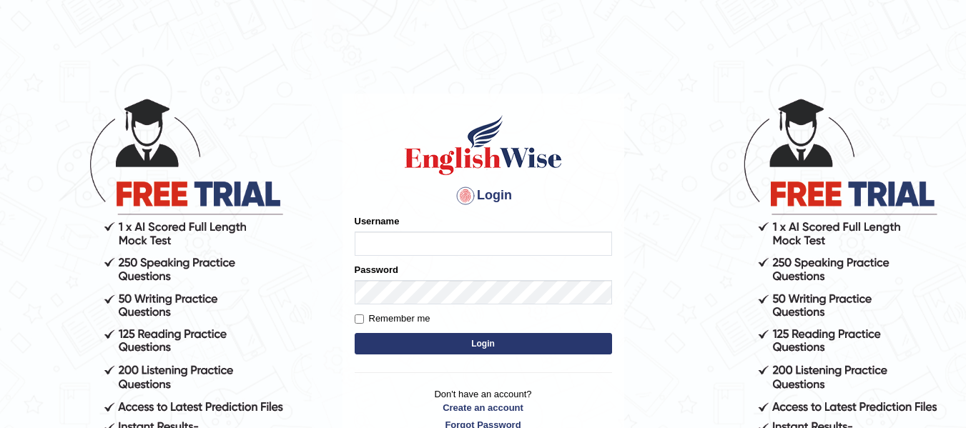
type input "Pawandeep_64"
click at [422, 343] on button "Login" at bounding box center [483, 343] width 257 height 21
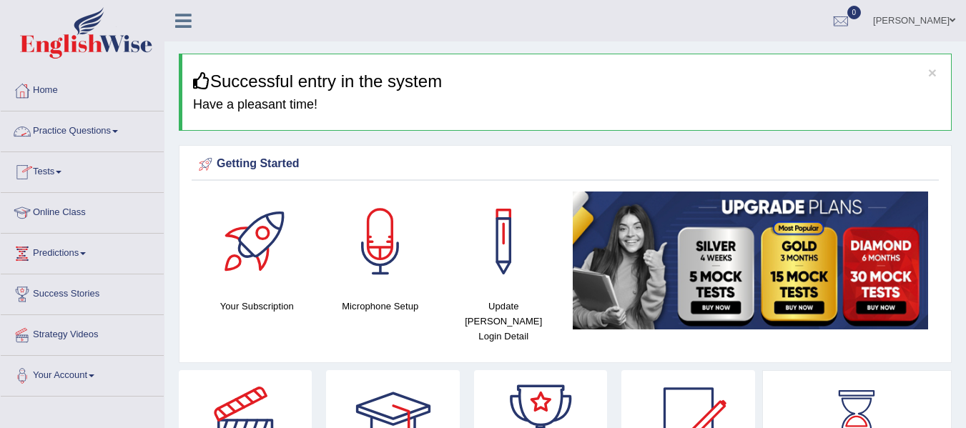
click at [44, 134] on link "Practice Questions" at bounding box center [82, 130] width 163 height 36
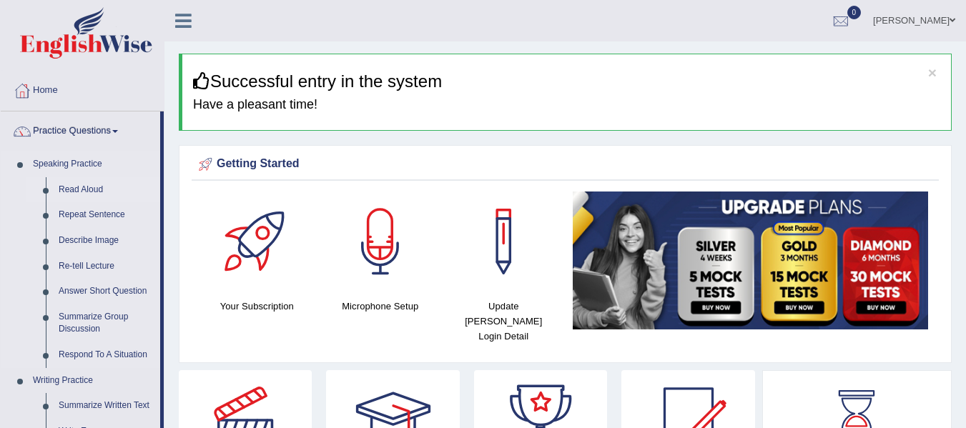
click at [84, 185] on link "Read Aloud" at bounding box center [106, 190] width 108 height 26
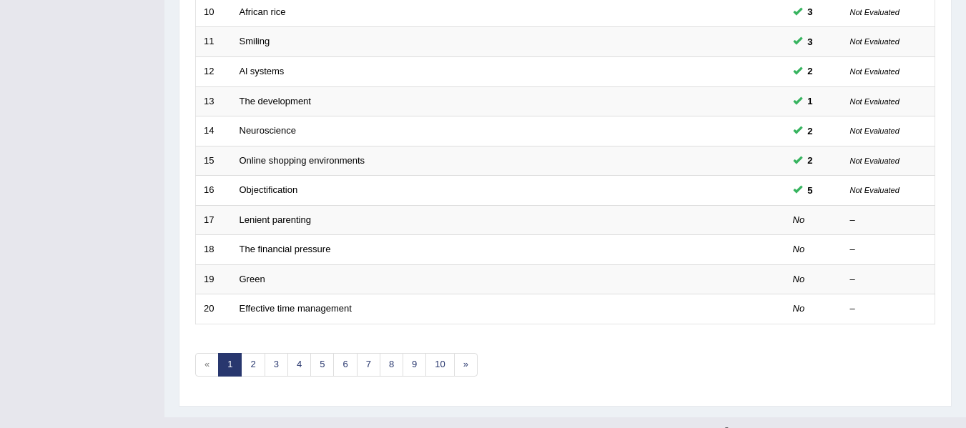
scroll to position [518, 0]
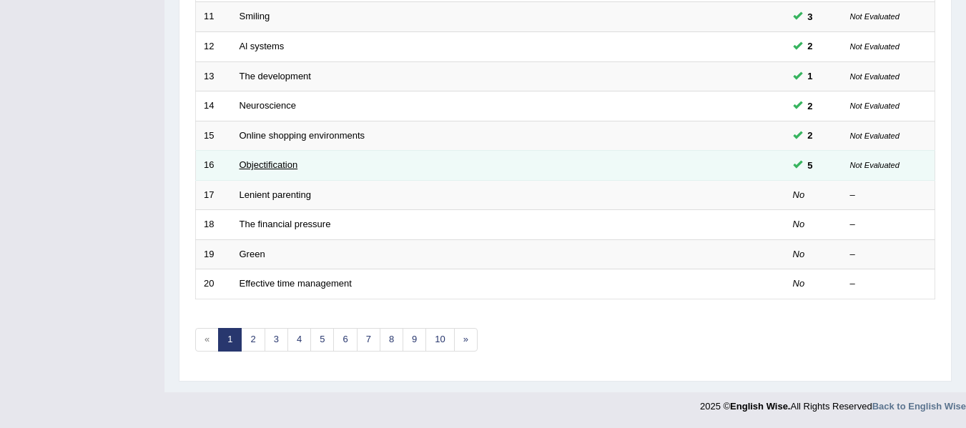
click at [272, 160] on link "Objectification" at bounding box center [268, 164] width 59 height 11
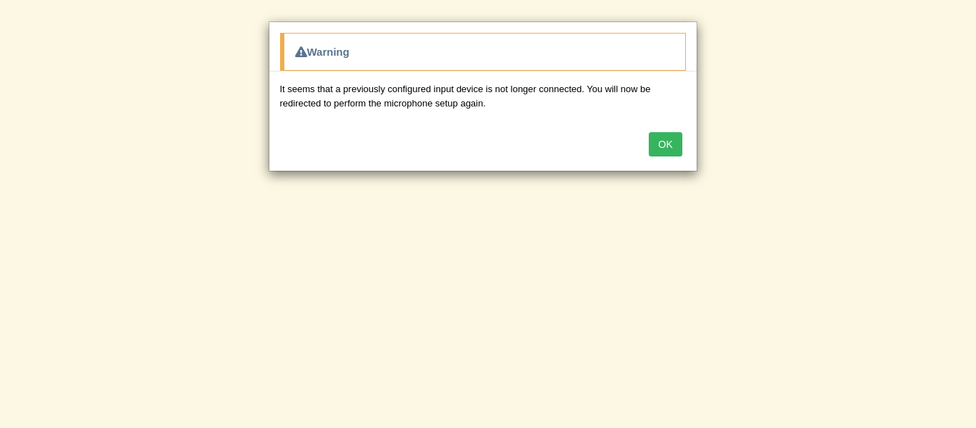
click at [667, 135] on button "OK" at bounding box center [665, 144] width 33 height 24
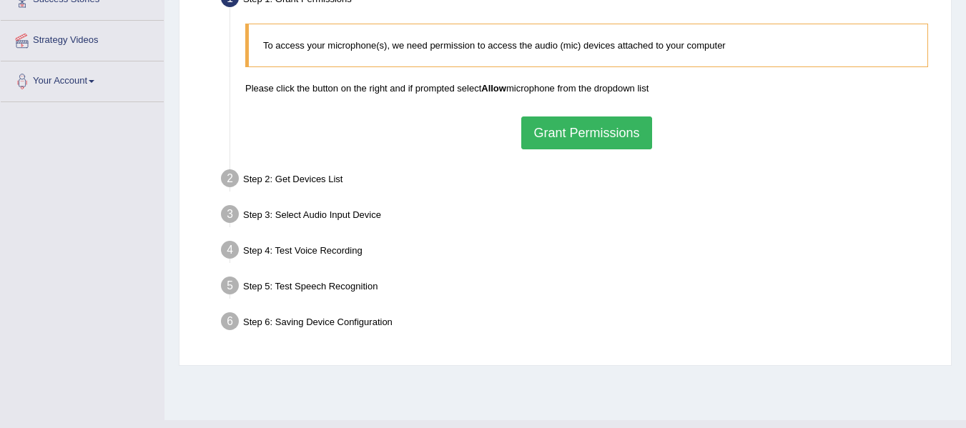
scroll to position [296, 0]
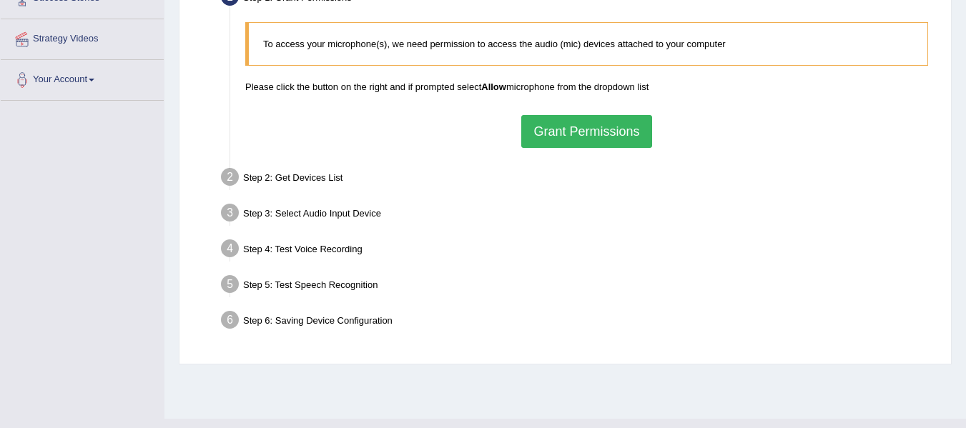
click at [585, 132] on button "Grant Permissions" at bounding box center [586, 131] width 130 height 33
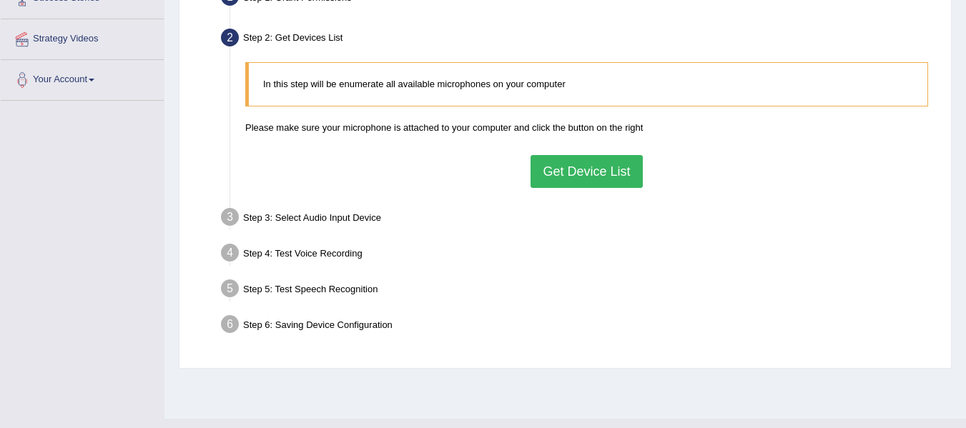
click at [559, 164] on button "Get Device List" at bounding box center [586, 171] width 112 height 33
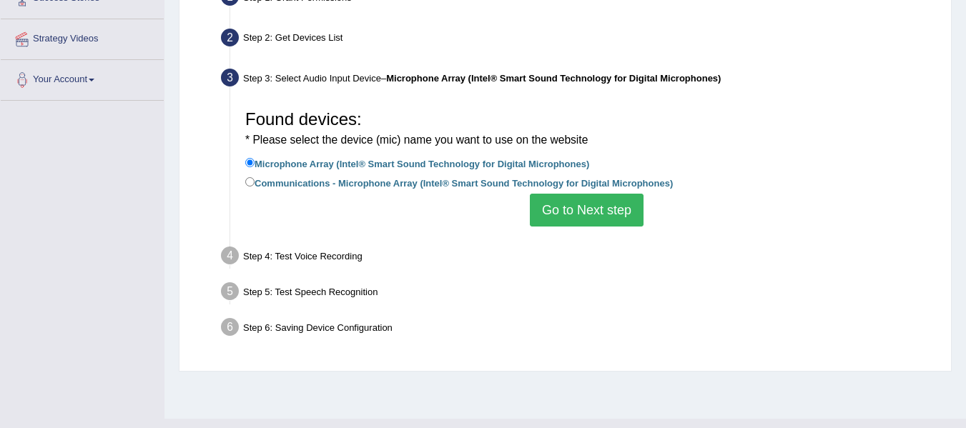
click at [565, 202] on button "Go to Next step" at bounding box center [587, 210] width 114 height 33
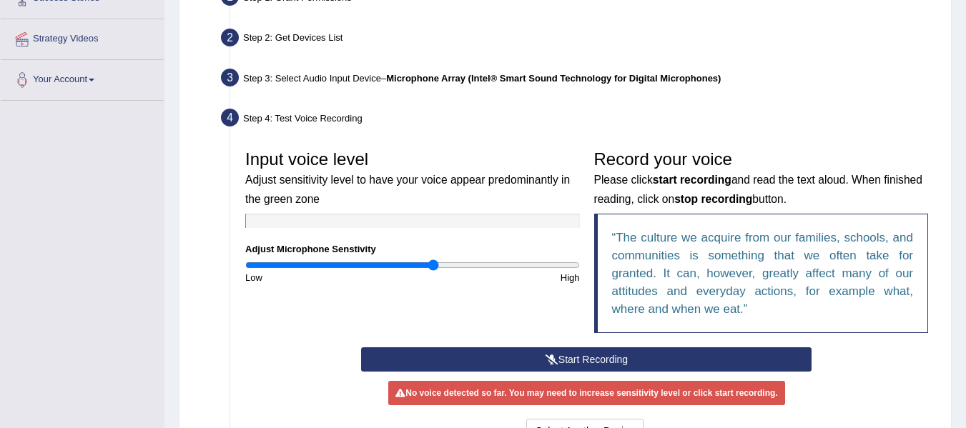
click at [560, 362] on button "Start Recording" at bounding box center [586, 359] width 450 height 24
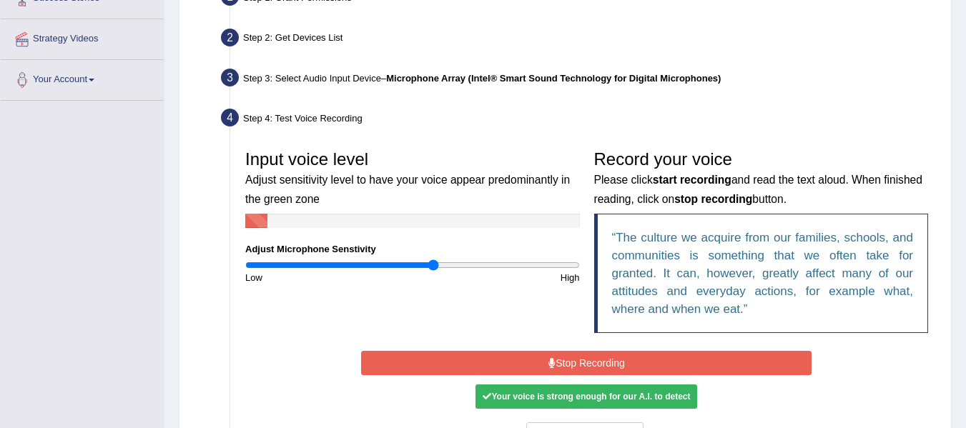
click at [560, 360] on button "Stop Recording" at bounding box center [586, 363] width 450 height 24
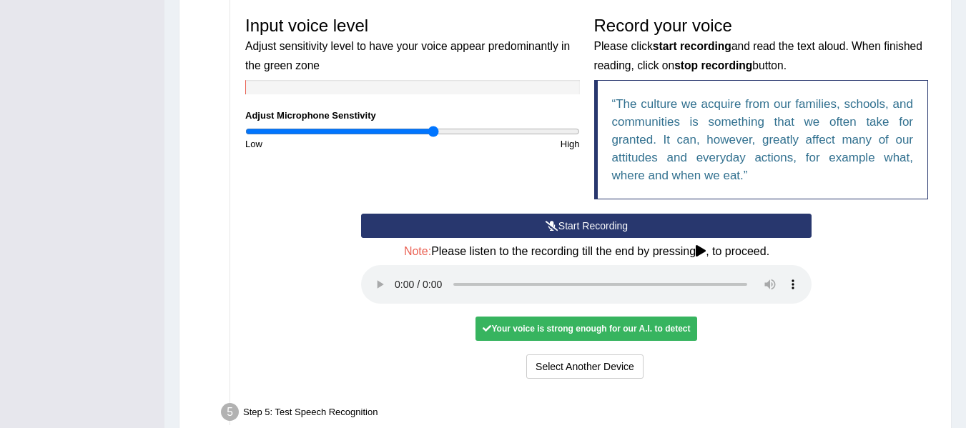
scroll to position [430, 0]
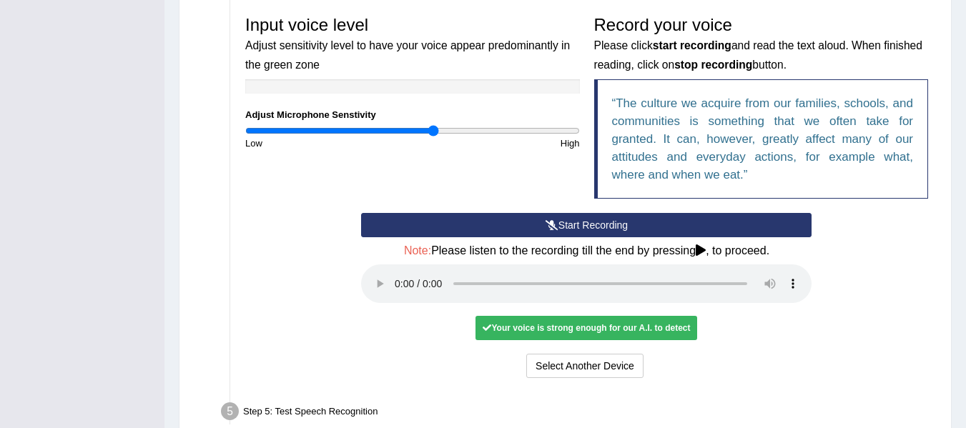
click at [412, 351] on div "Start Recording Stop Recording Note: Please listen to the recording till the en…" at bounding box center [586, 297] width 465 height 169
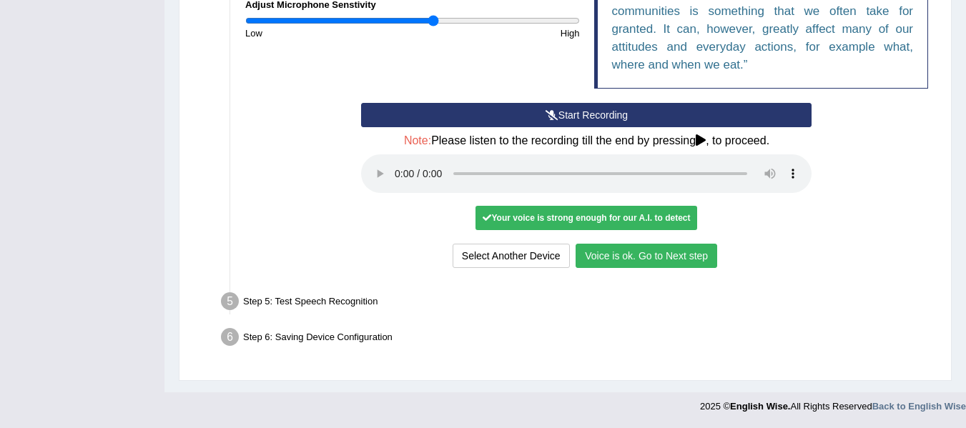
click at [639, 249] on button "Voice is ok. Go to Next step" at bounding box center [646, 256] width 142 height 24
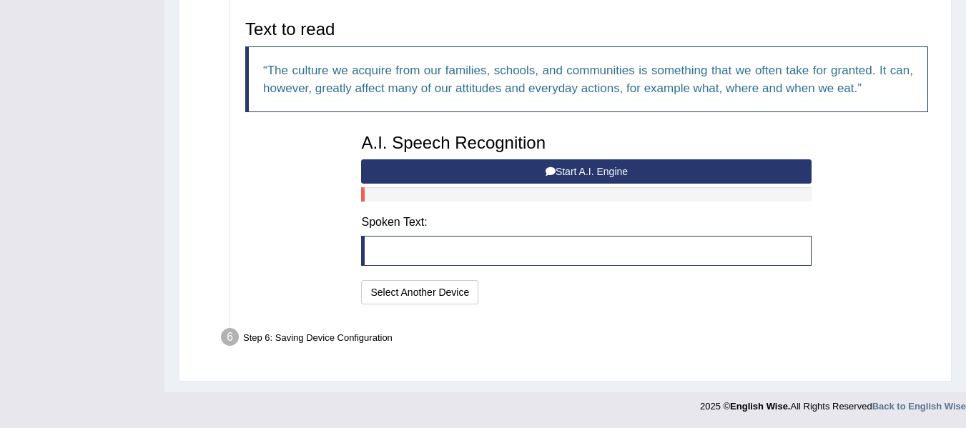
scroll to position [466, 0]
click at [554, 168] on button "Start A.I. Engine" at bounding box center [586, 171] width 450 height 24
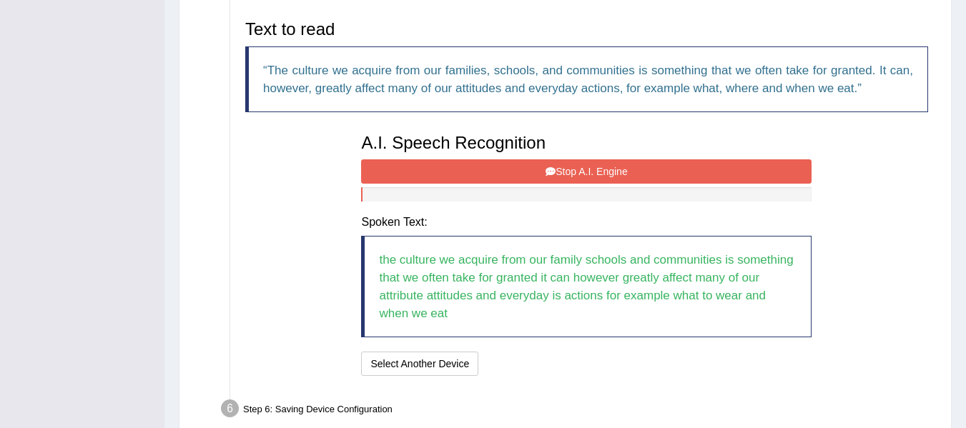
click at [536, 179] on button "Stop A.I. Engine" at bounding box center [586, 171] width 450 height 24
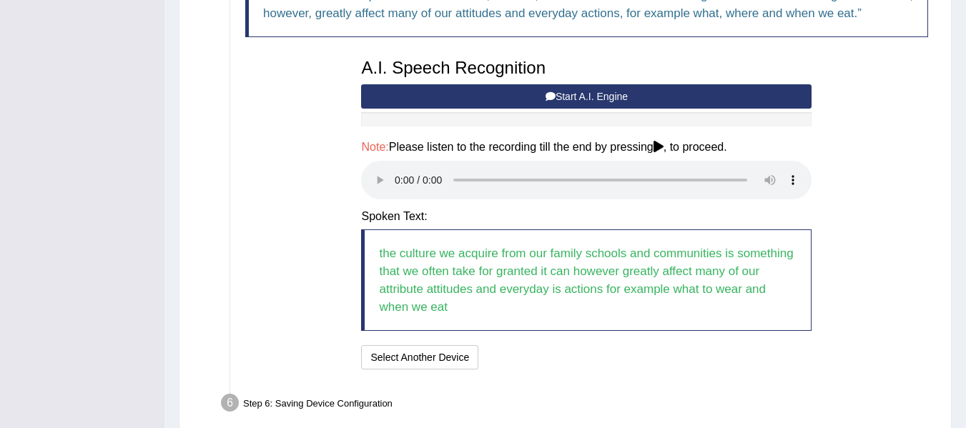
scroll to position [607, 0]
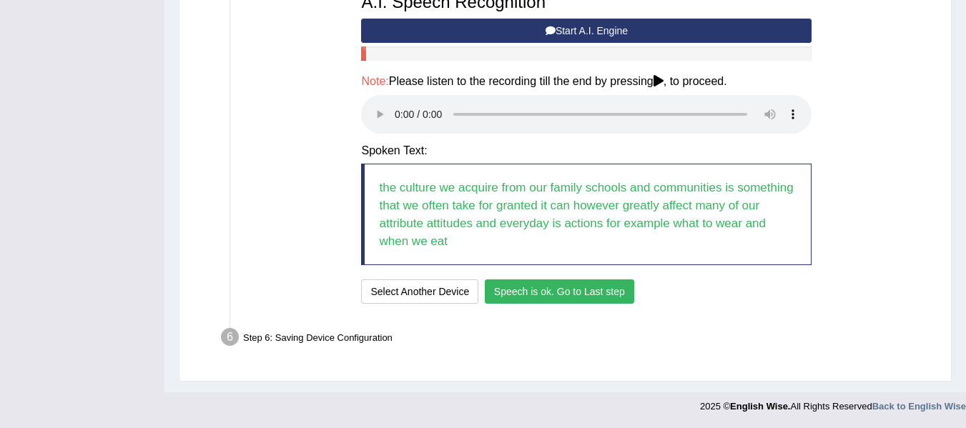
click at [528, 289] on button "Speech is ok. Go to Last step" at bounding box center [559, 291] width 149 height 24
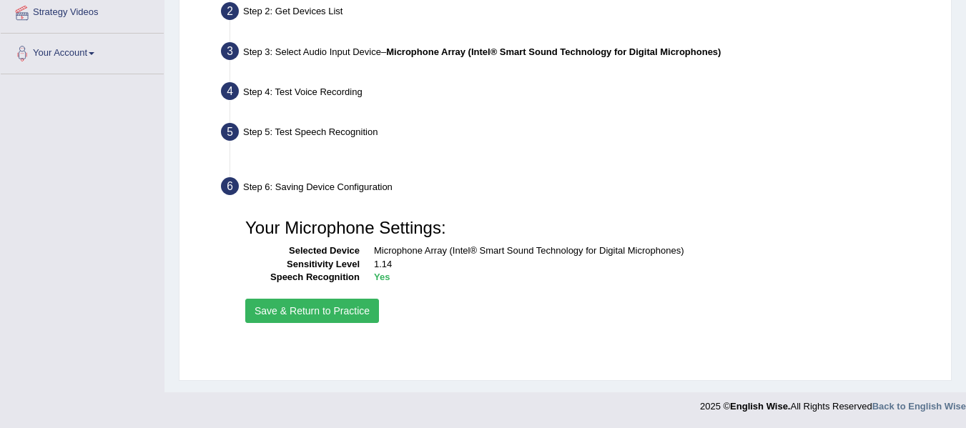
scroll to position [322, 0]
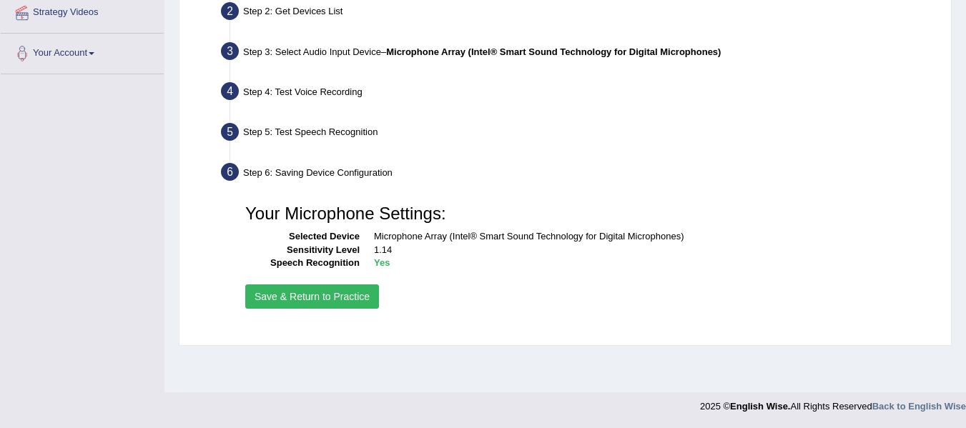
click at [337, 290] on button "Save & Return to Practice" at bounding box center [312, 296] width 134 height 24
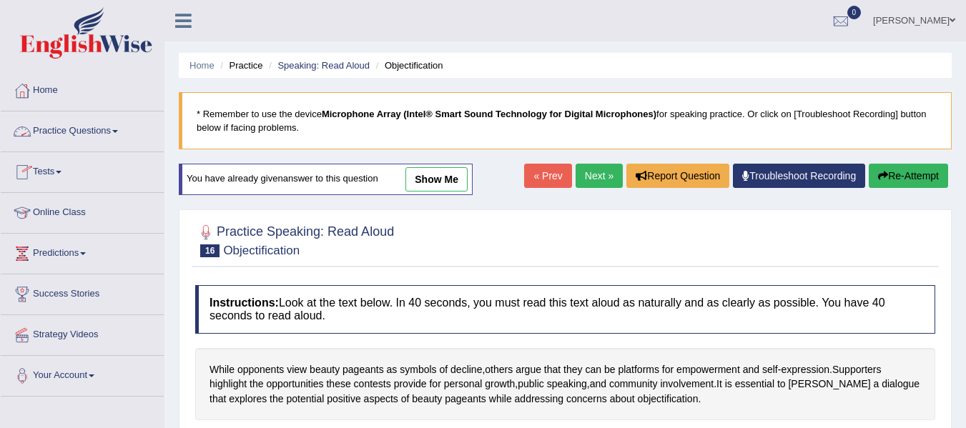
click at [74, 137] on link "Practice Questions" at bounding box center [82, 130] width 163 height 36
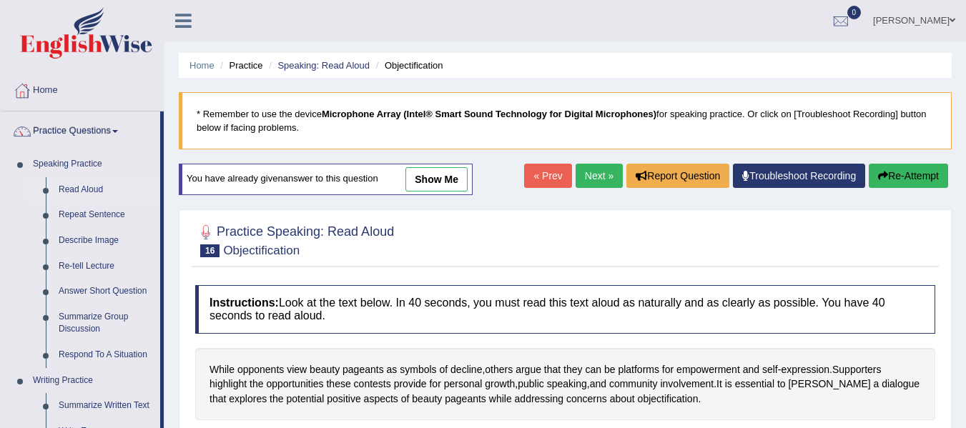
click at [93, 194] on link "Read Aloud" at bounding box center [106, 190] width 108 height 26
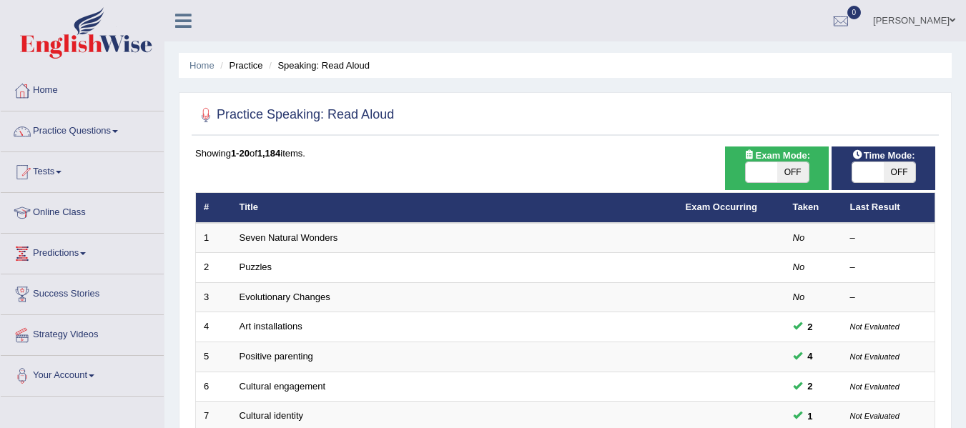
click at [794, 176] on span "OFF" at bounding box center [792, 172] width 31 height 20
checkbox input "true"
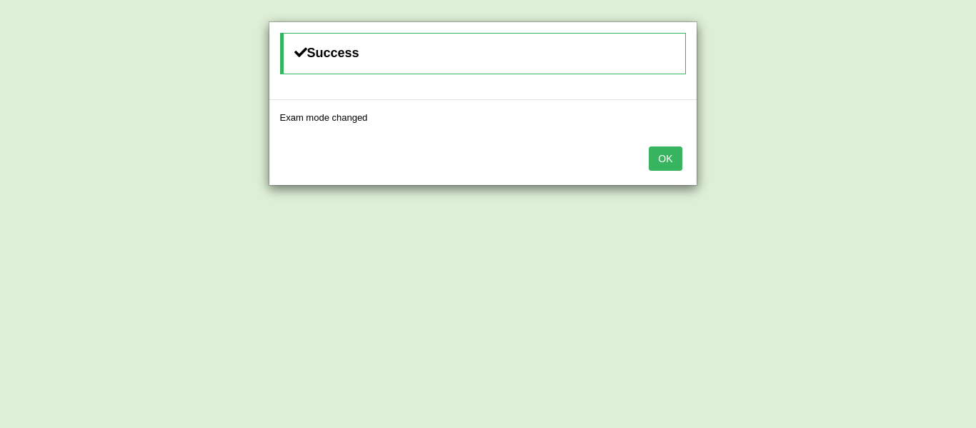
click at [664, 168] on button "OK" at bounding box center [665, 159] width 33 height 24
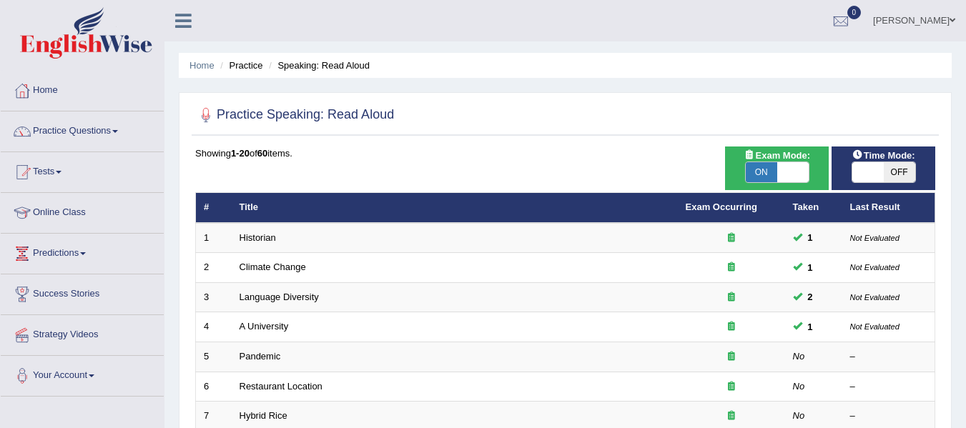
click at [898, 170] on span "OFF" at bounding box center [898, 172] width 31 height 20
checkbox input "true"
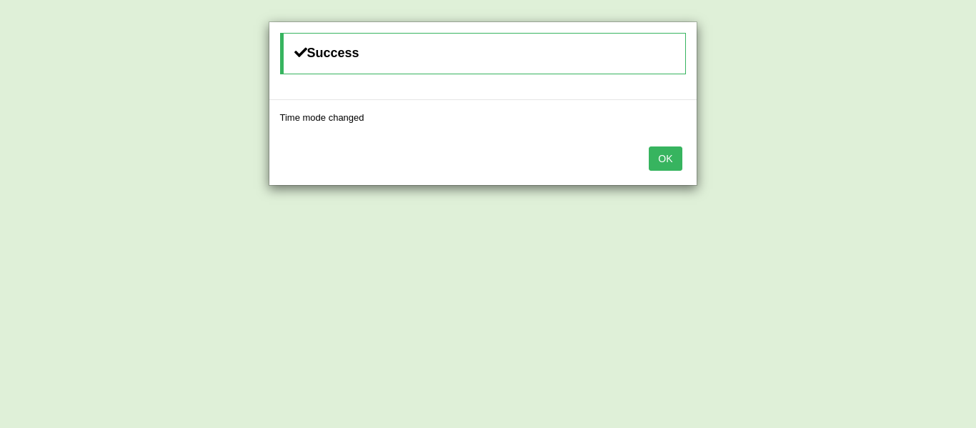
click at [658, 159] on button "OK" at bounding box center [665, 159] width 33 height 24
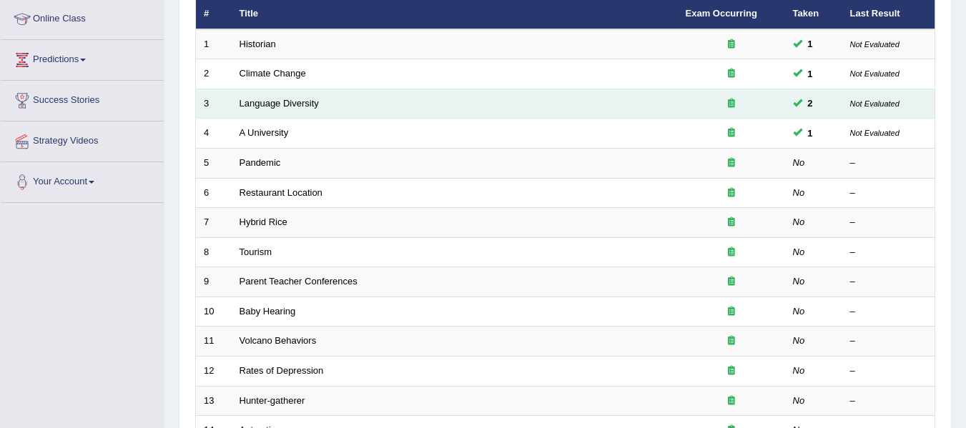
scroll to position [195, 0]
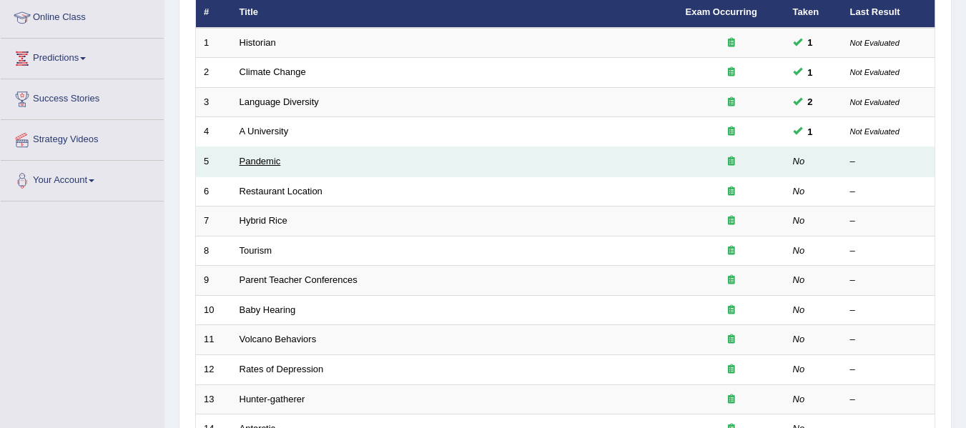
click at [264, 160] on link "Pandemic" at bounding box center [259, 161] width 41 height 11
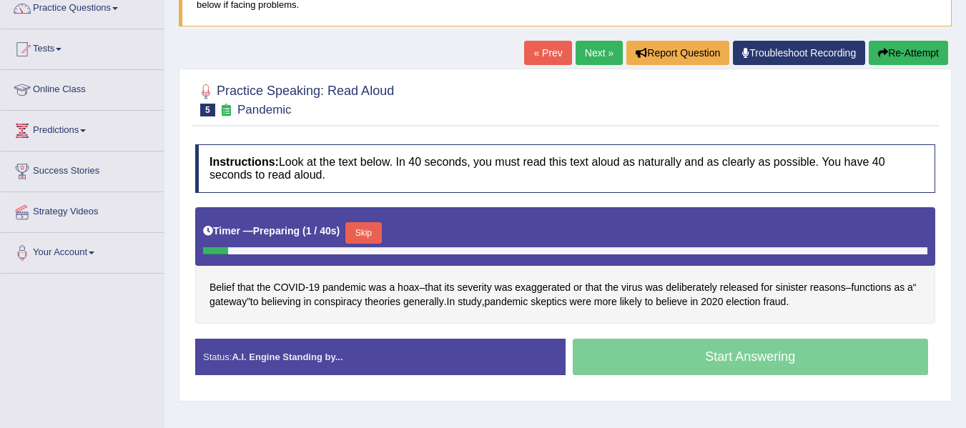
scroll to position [124, 0]
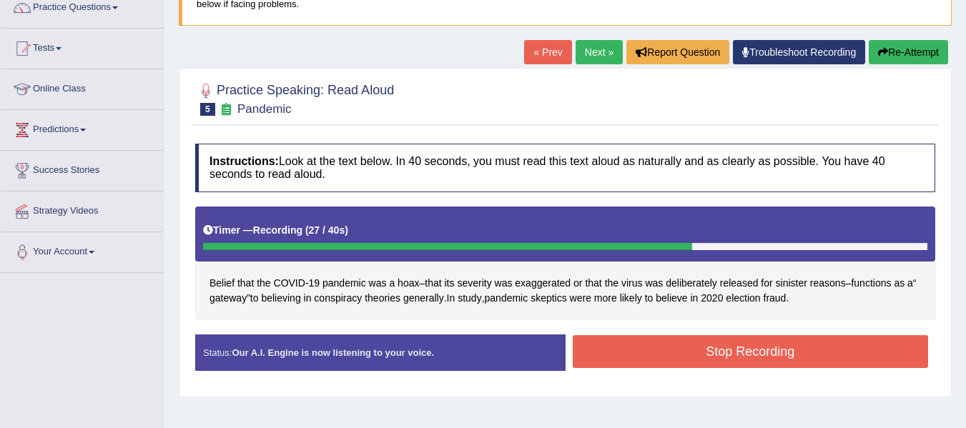
click at [664, 357] on button "Stop Recording" at bounding box center [751, 351] width 356 height 33
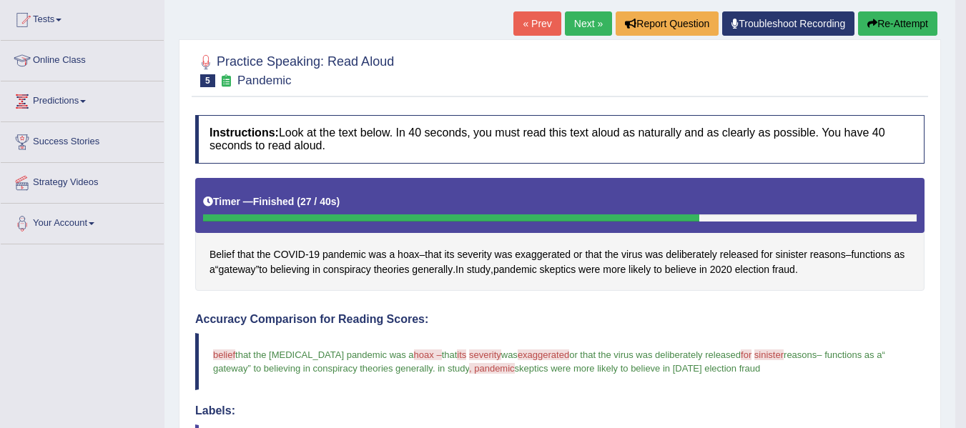
scroll to position [129, 0]
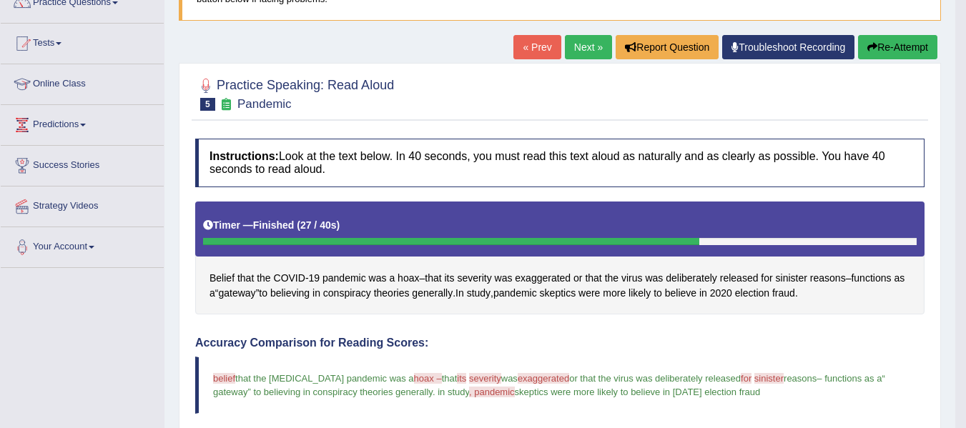
click at [586, 39] on link "Next »" at bounding box center [588, 47] width 47 height 24
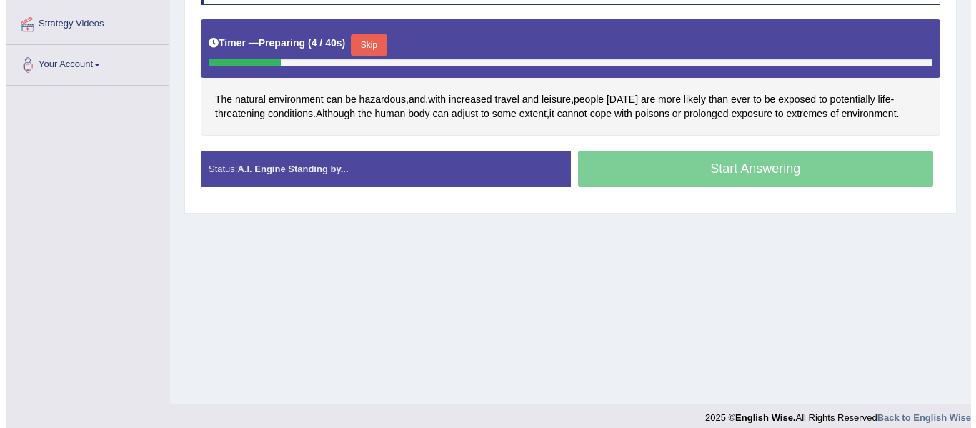
scroll to position [309, 0]
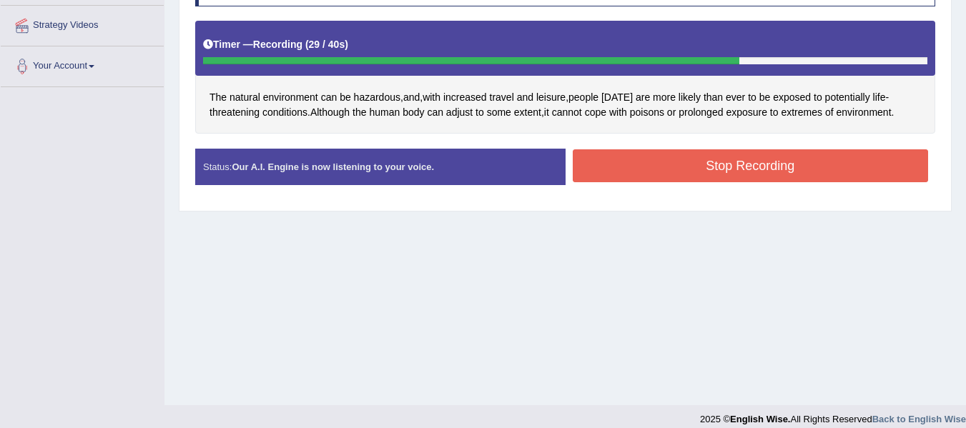
click at [781, 157] on button "Stop Recording" at bounding box center [751, 165] width 356 height 33
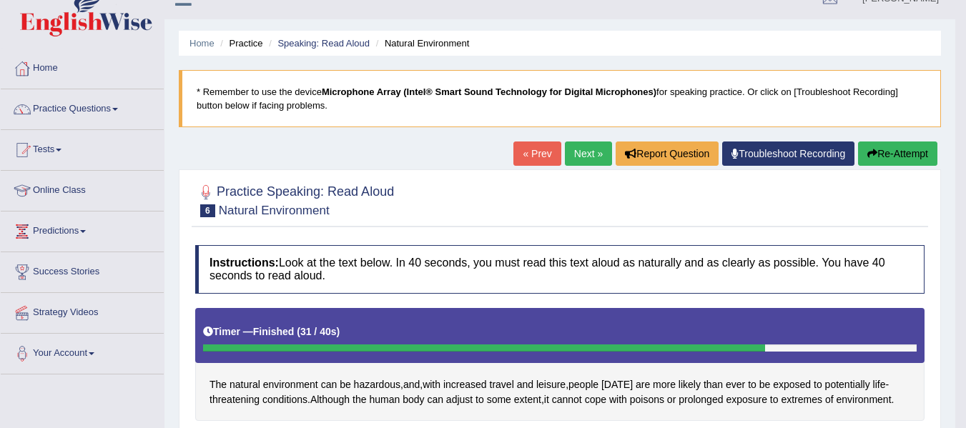
scroll to position [21, 0]
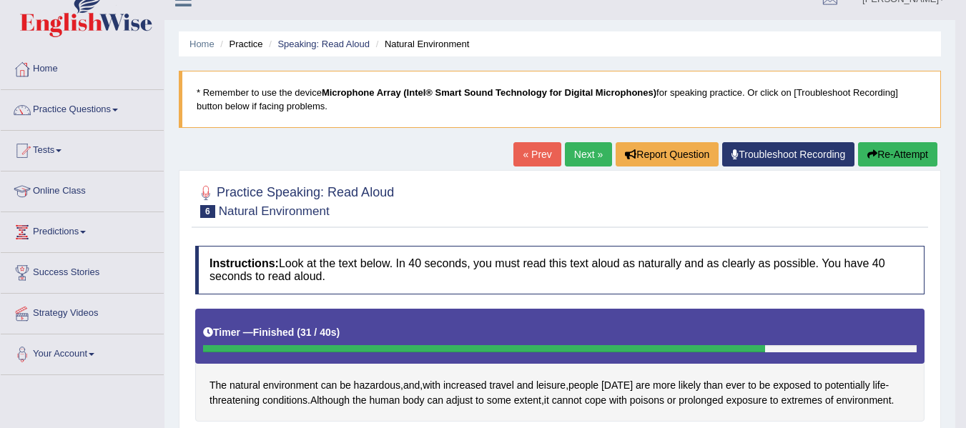
click at [880, 156] on button "Re-Attempt" at bounding box center [897, 154] width 79 height 24
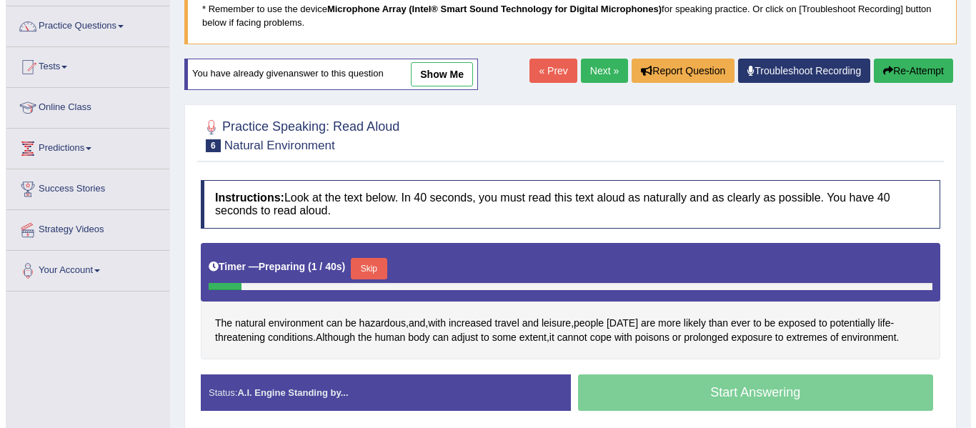
scroll to position [106, 0]
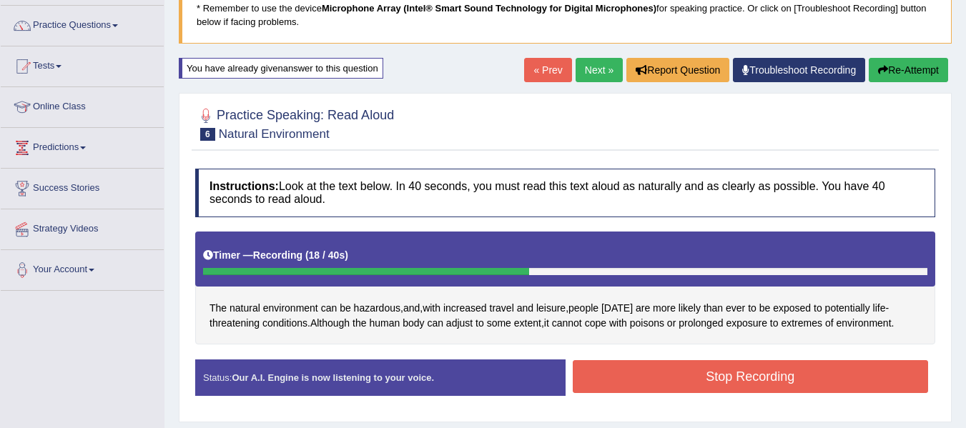
click at [655, 382] on button "Stop Recording" at bounding box center [751, 376] width 356 height 33
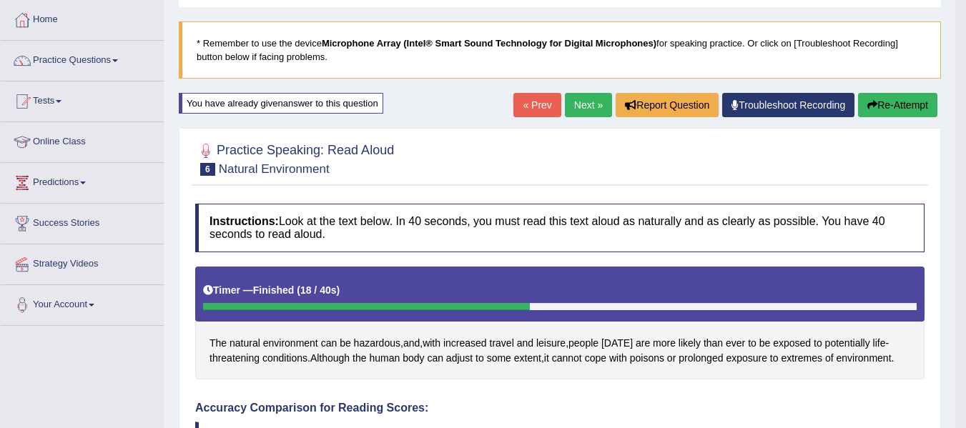
scroll to position [0, 0]
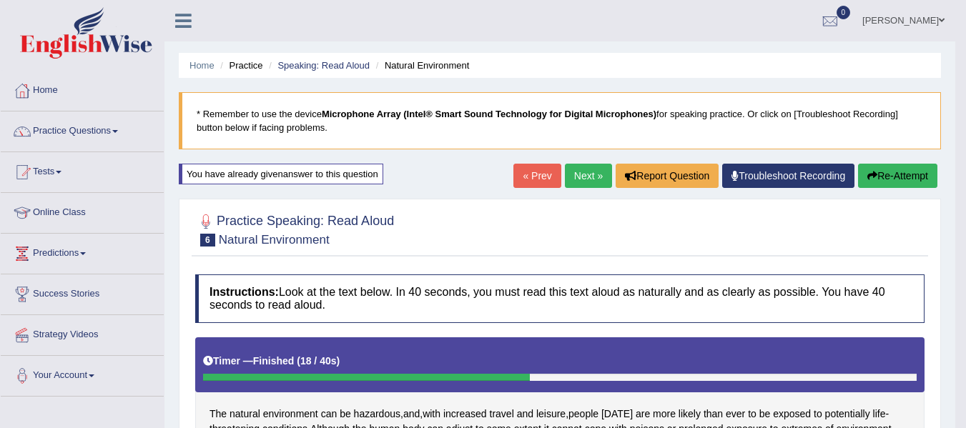
click at [588, 167] on link "Next »" at bounding box center [588, 176] width 47 height 24
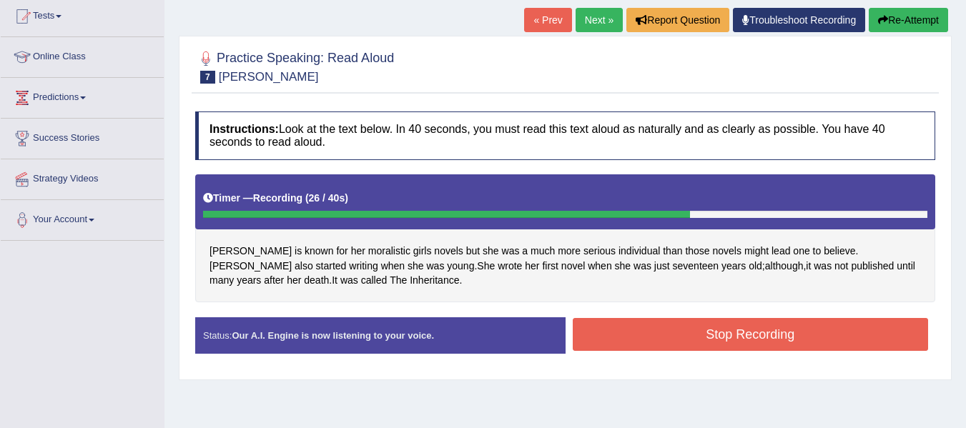
click at [656, 326] on button "Stop Recording" at bounding box center [751, 334] width 356 height 33
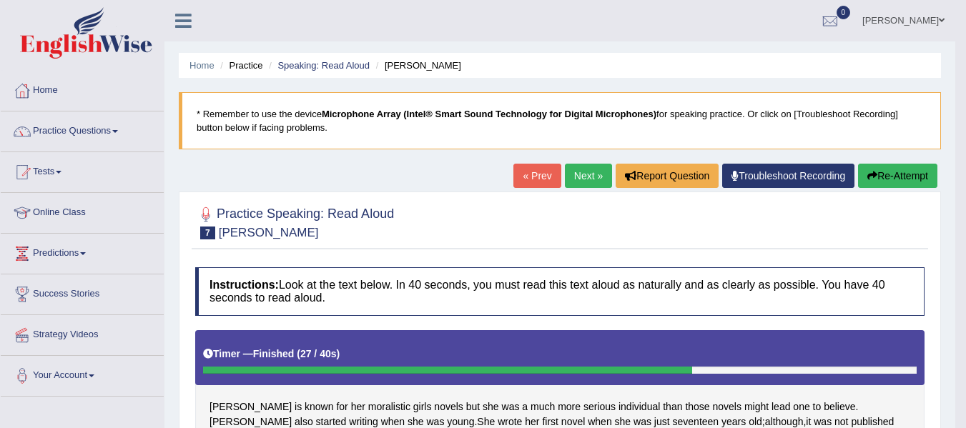
click at [575, 172] on link "Next »" at bounding box center [588, 176] width 47 height 24
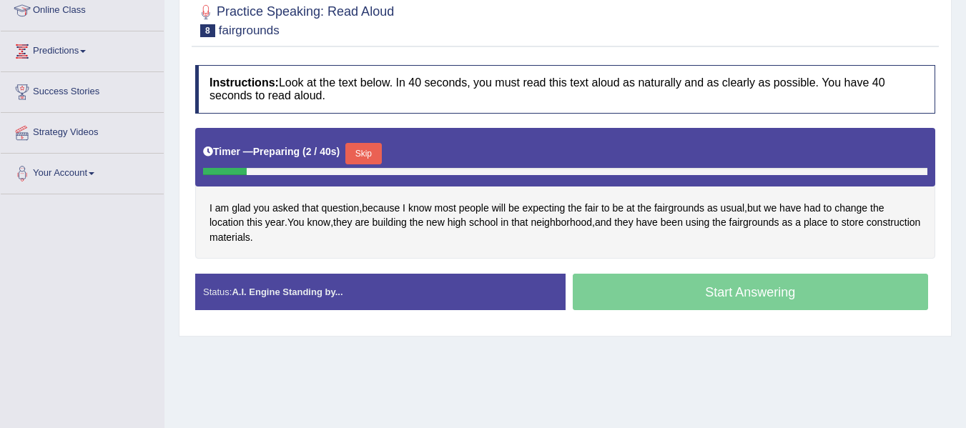
scroll to position [207, 0]
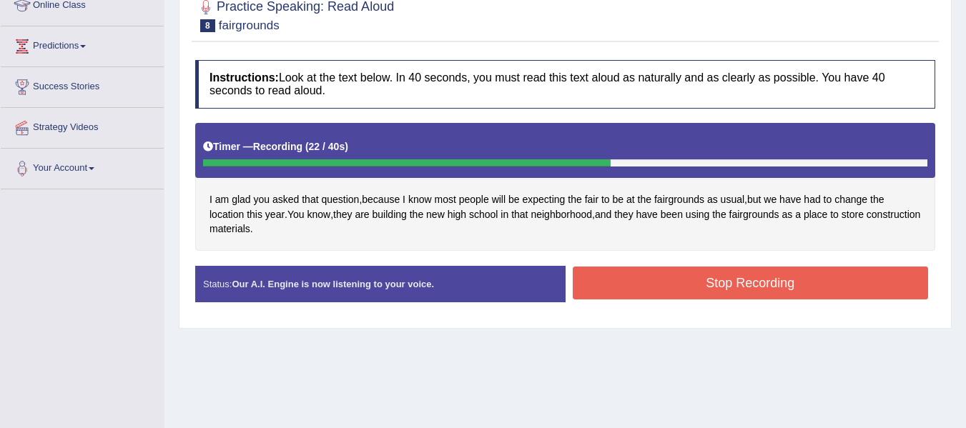
click at [655, 269] on button "Stop Recording" at bounding box center [751, 283] width 356 height 33
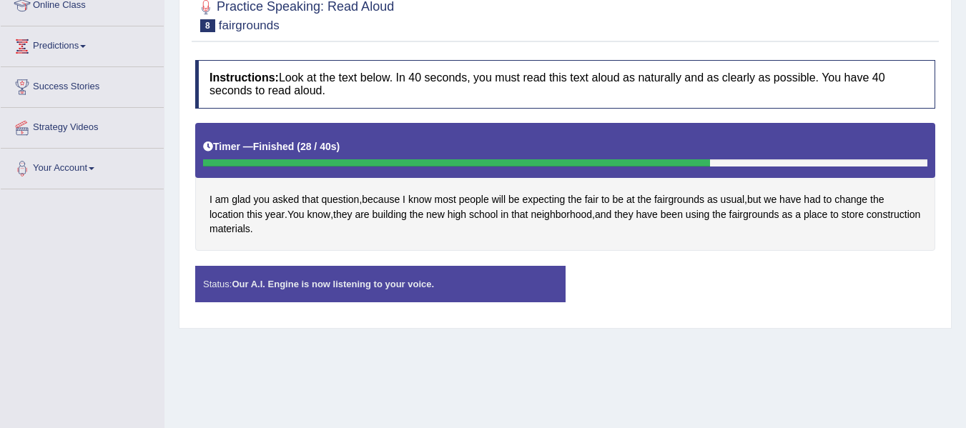
click at [650, 268] on div "Status: Our A.I. Engine is now listening to your voice. Start Answering Stop Re…" at bounding box center [565, 291] width 740 height 51
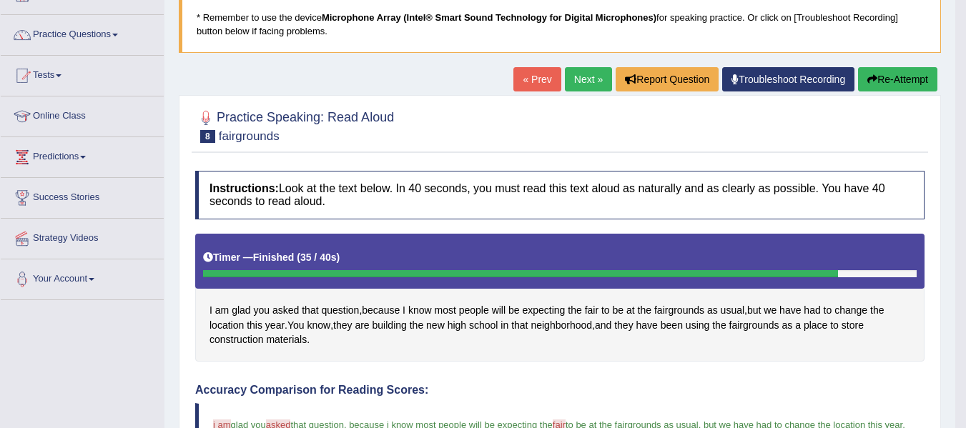
scroll to position [0, 0]
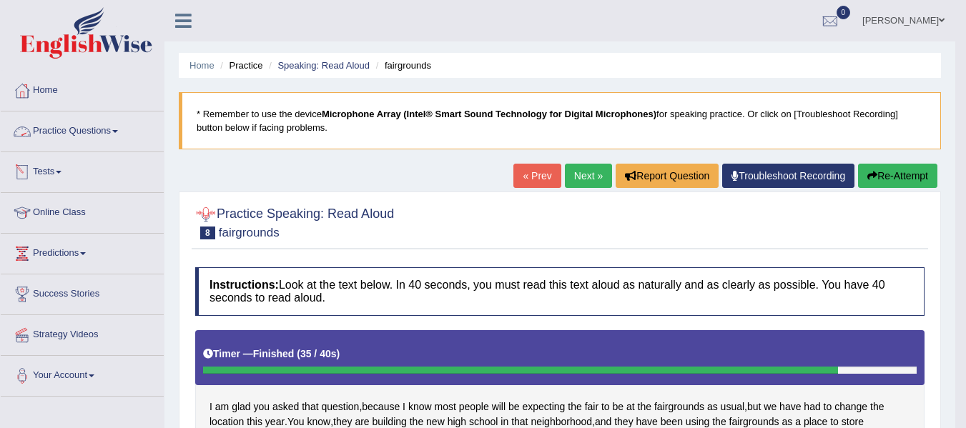
click at [106, 125] on link "Practice Questions" at bounding box center [82, 130] width 163 height 36
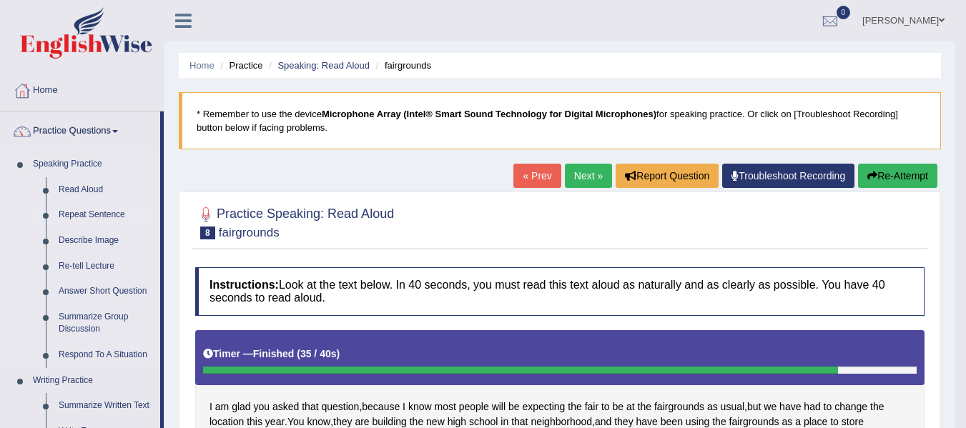
click at [86, 214] on link "Repeat Sentence" at bounding box center [106, 215] width 108 height 26
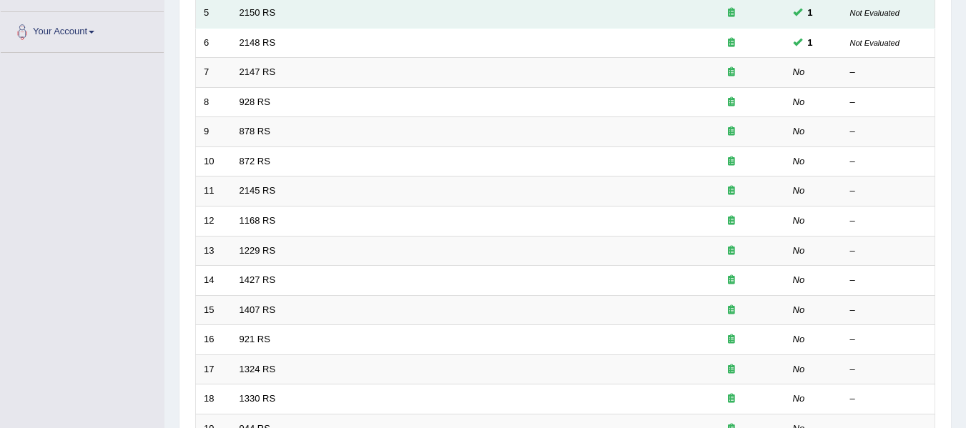
scroll to position [342, 0]
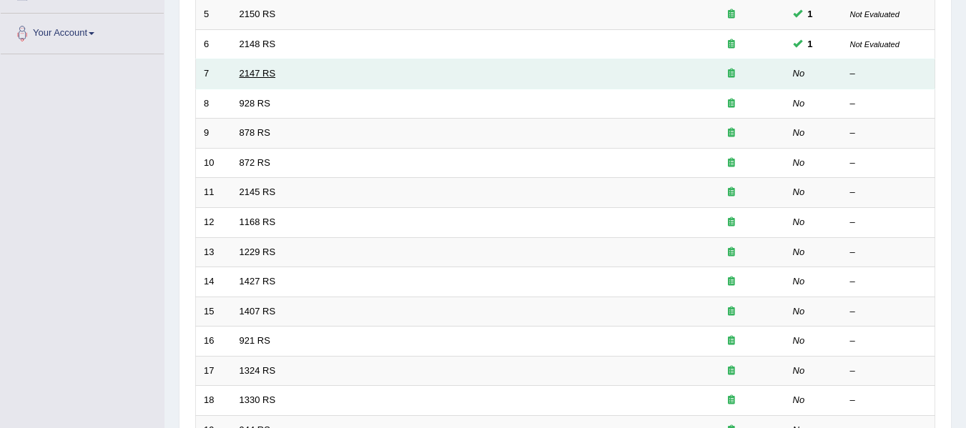
click at [262, 73] on link "2147 RS" at bounding box center [257, 73] width 36 height 11
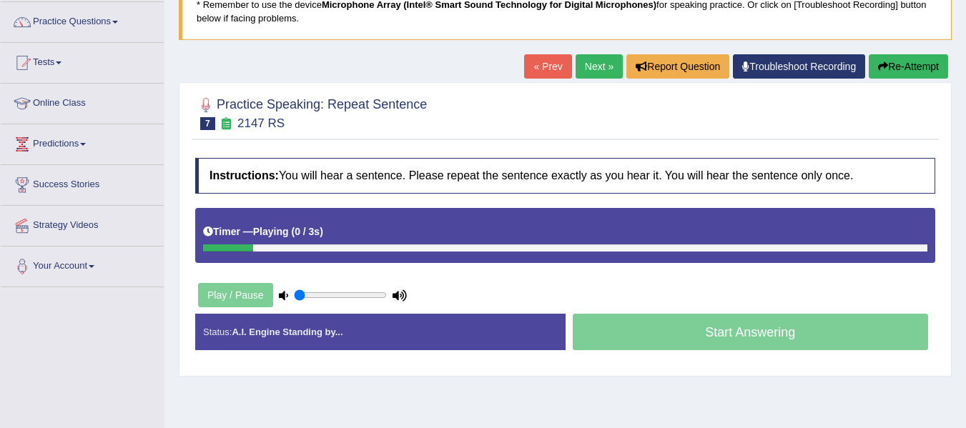
scroll to position [110, 0]
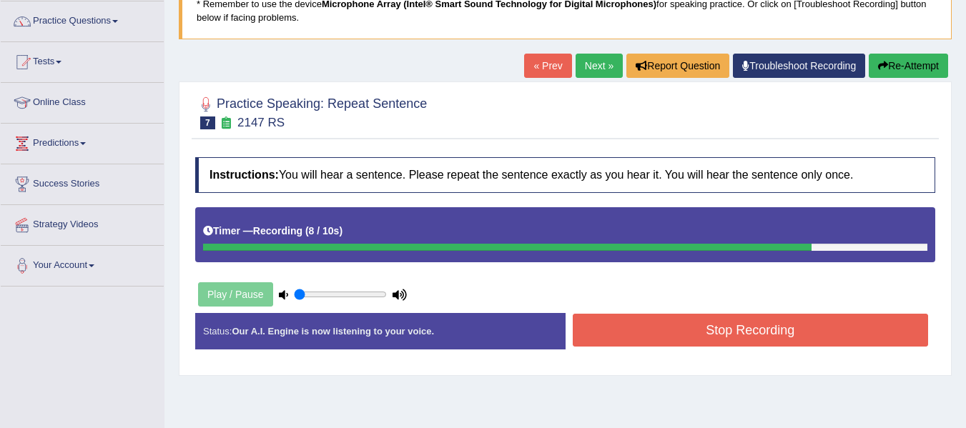
click at [917, 63] on button "Re-Attempt" at bounding box center [907, 66] width 79 height 24
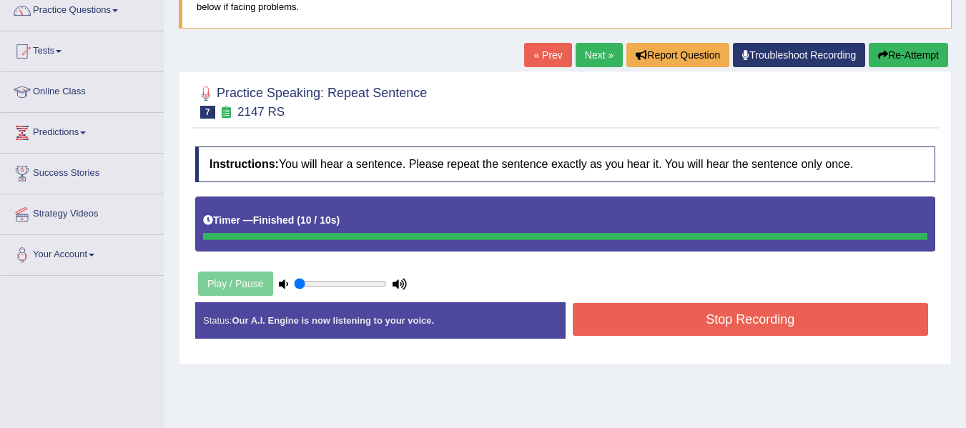
click at [913, 53] on button "Re-Attempt" at bounding box center [907, 55] width 79 height 24
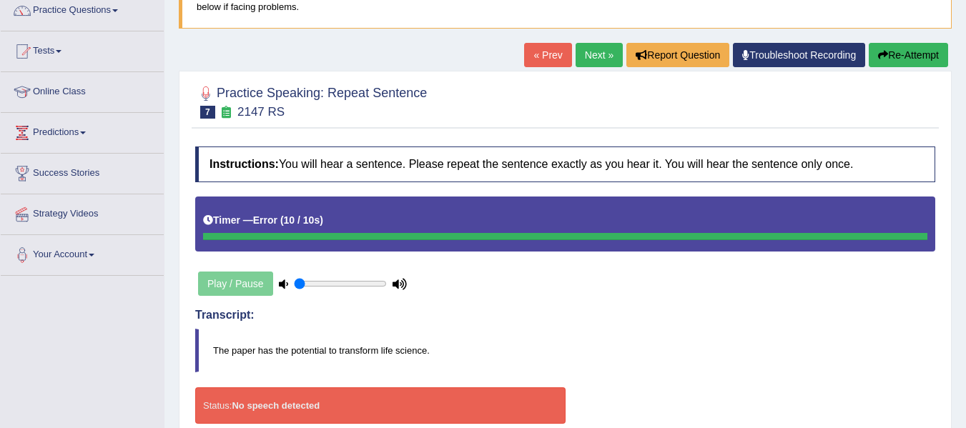
click at [913, 53] on button "Re-Attempt" at bounding box center [907, 55] width 79 height 24
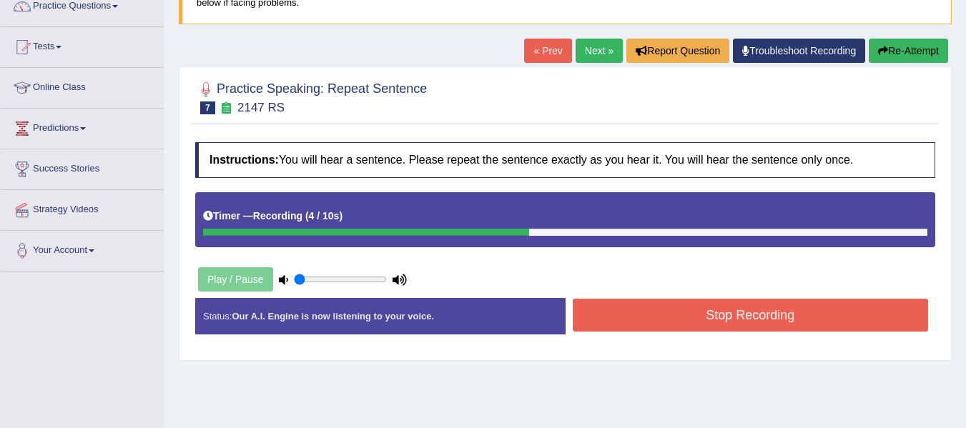
click at [593, 52] on link "Next »" at bounding box center [598, 51] width 47 height 24
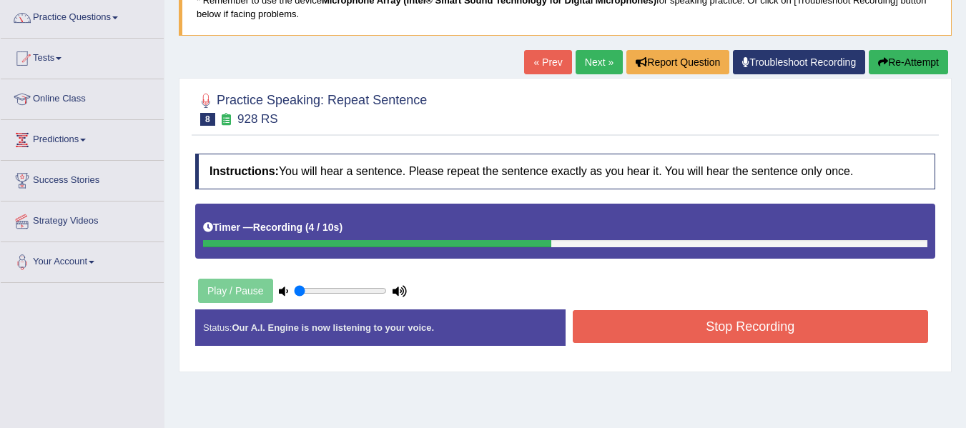
click at [670, 332] on button "Stop Recording" at bounding box center [751, 326] width 356 height 33
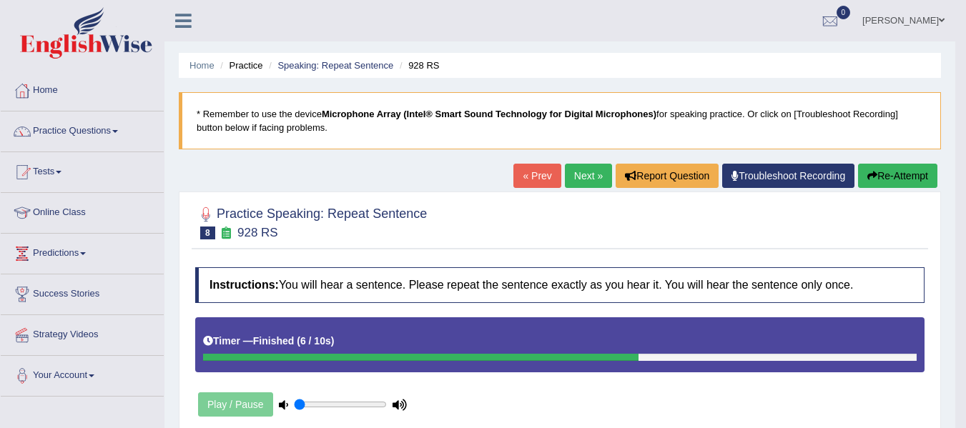
click at [579, 169] on link "Next »" at bounding box center [588, 176] width 47 height 24
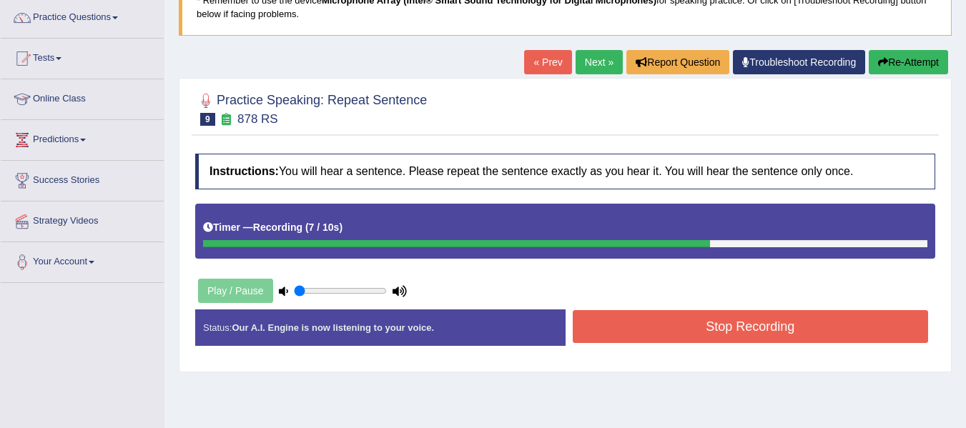
scroll to position [115, 0]
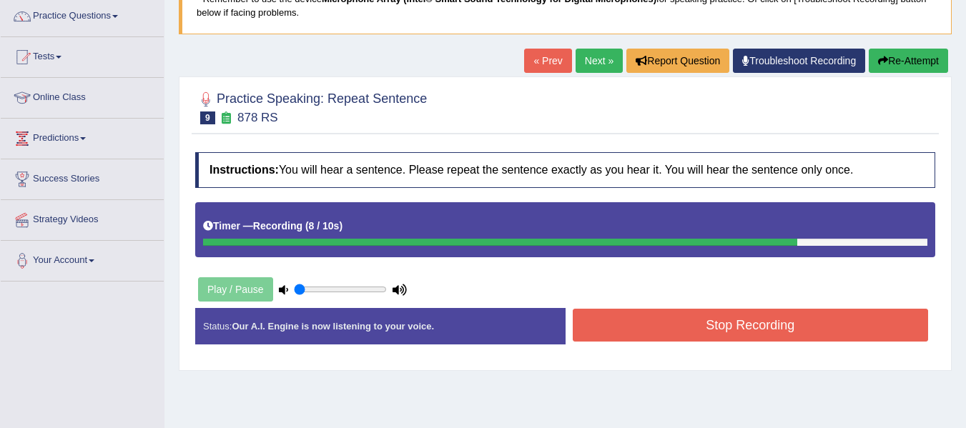
click at [655, 319] on button "Stop Recording" at bounding box center [751, 325] width 356 height 33
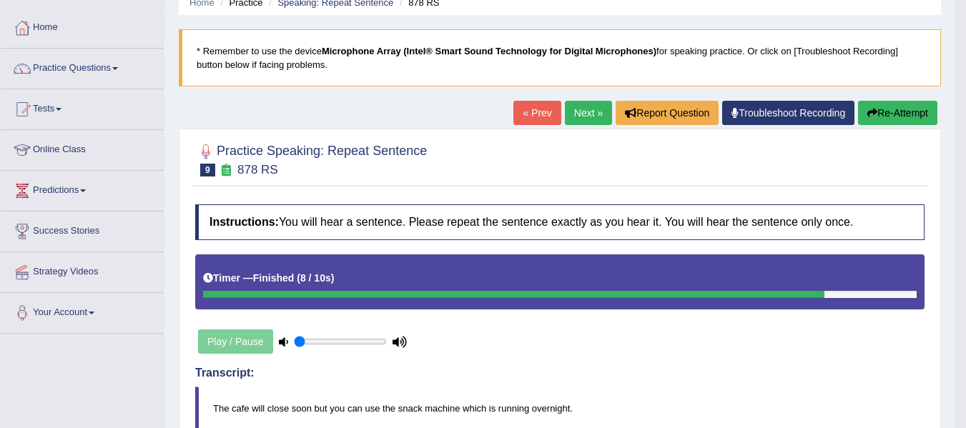
scroll to position [62, 0]
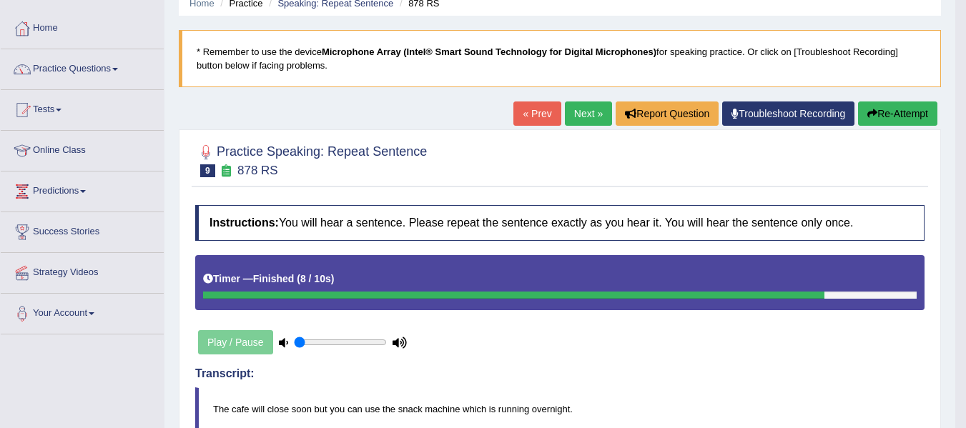
click at [573, 109] on link "Next »" at bounding box center [588, 113] width 47 height 24
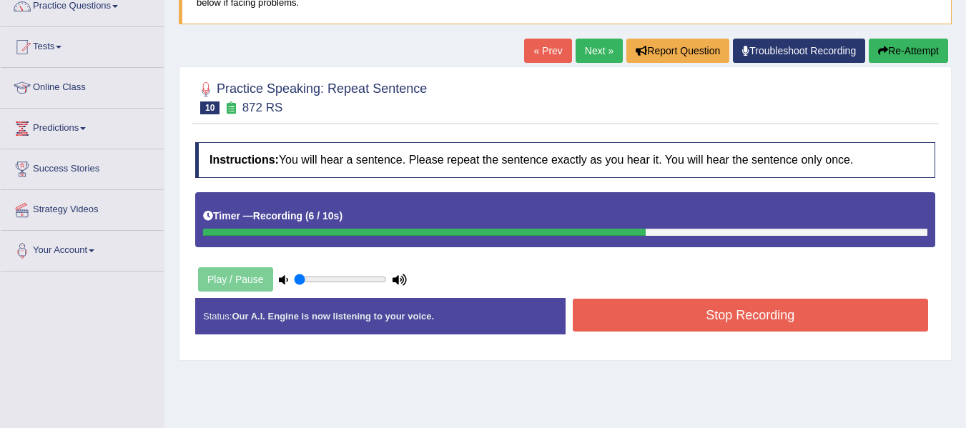
click at [670, 323] on button "Stop Recording" at bounding box center [751, 315] width 356 height 33
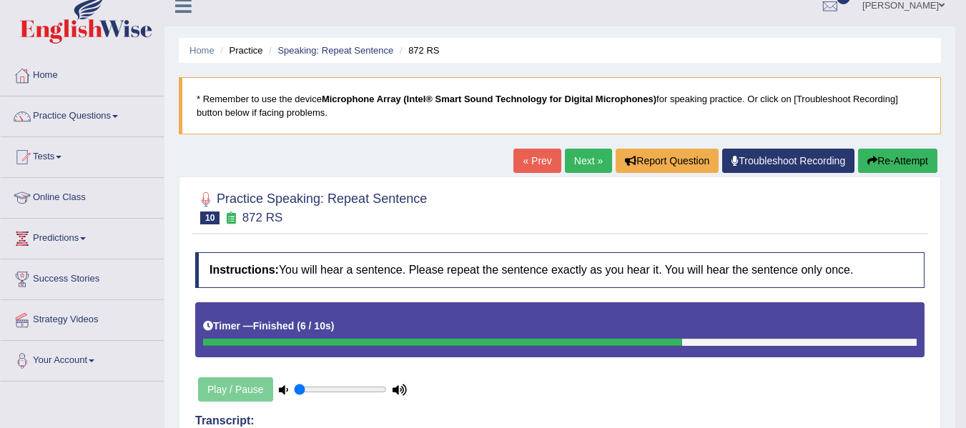
scroll to position [8, 0]
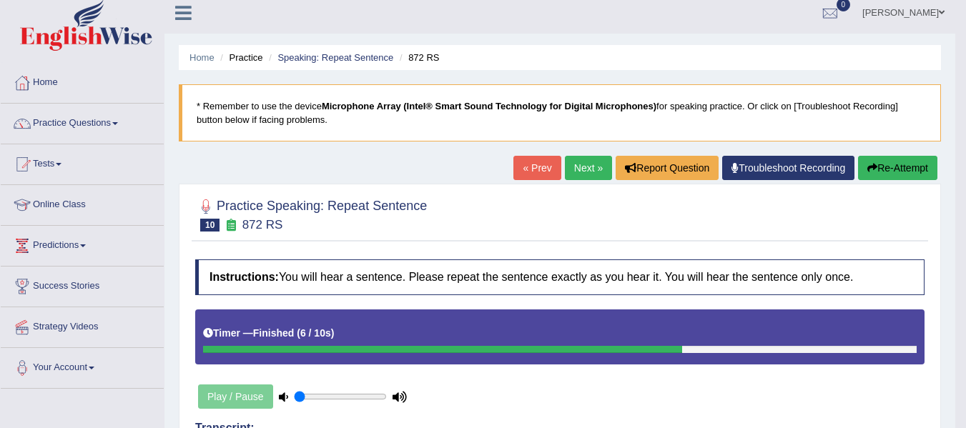
click at [573, 167] on link "Next »" at bounding box center [588, 168] width 47 height 24
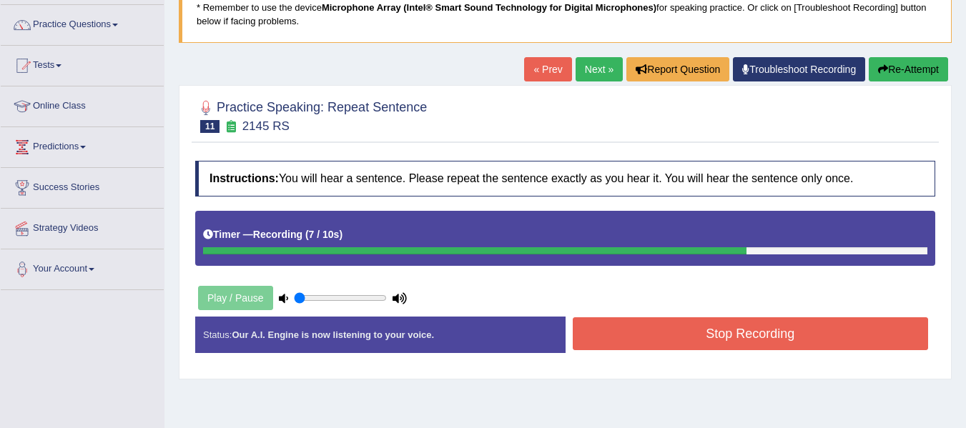
click at [689, 337] on button "Stop Recording" at bounding box center [751, 333] width 356 height 33
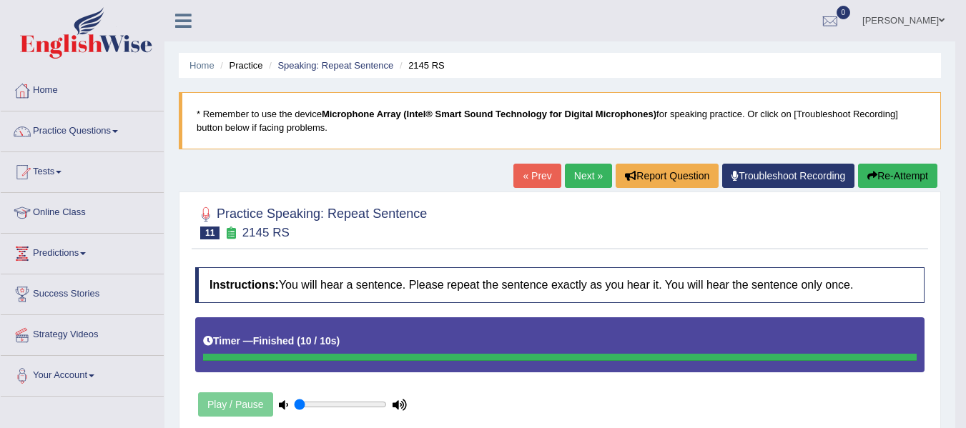
click at [575, 175] on link "Next »" at bounding box center [588, 176] width 47 height 24
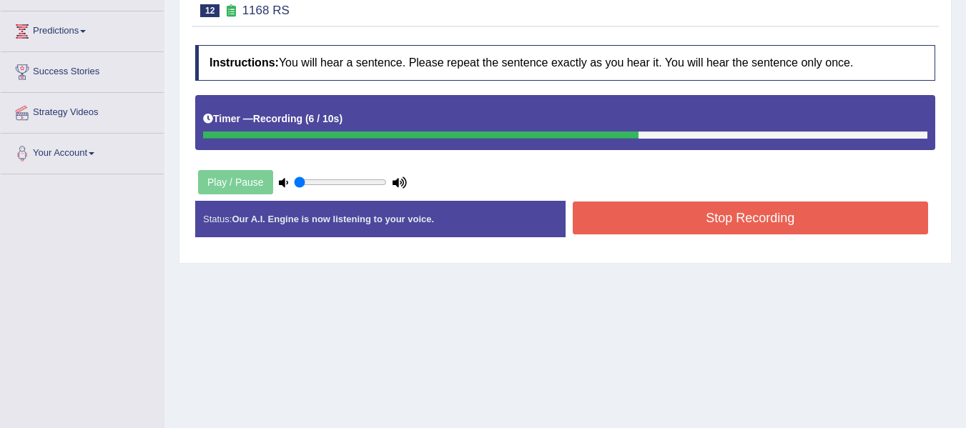
click at [684, 216] on button "Stop Recording" at bounding box center [751, 218] width 356 height 33
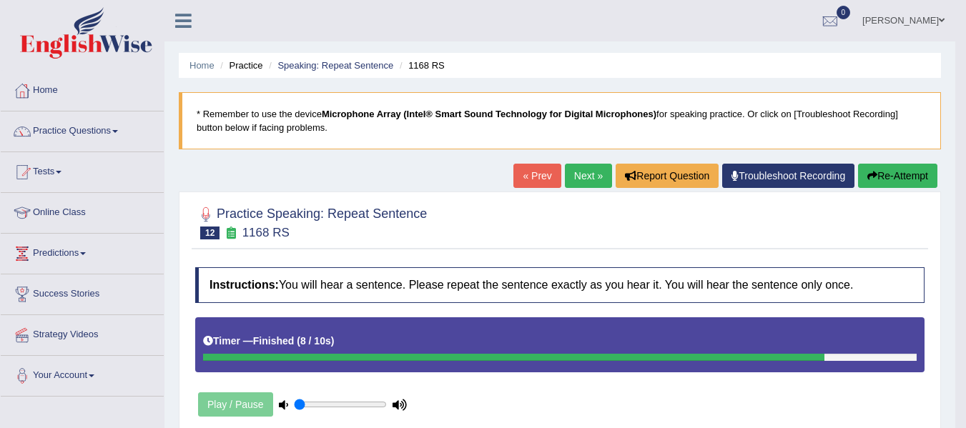
click at [574, 177] on link "Next »" at bounding box center [588, 176] width 47 height 24
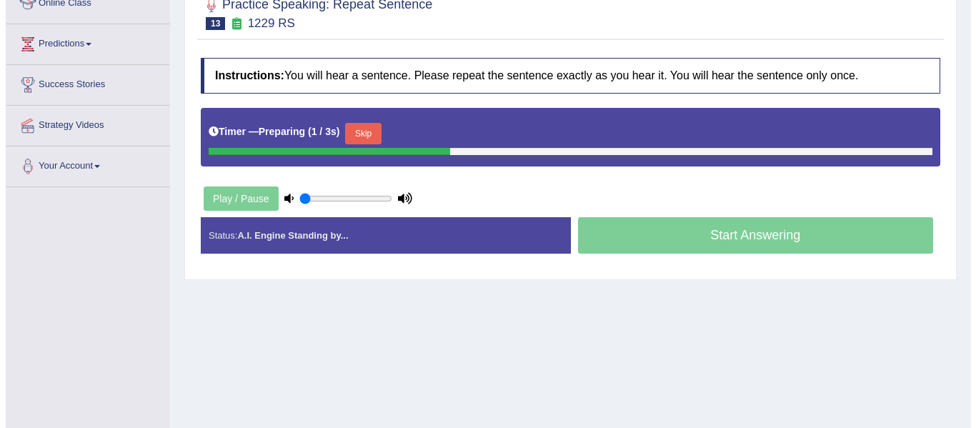
scroll to position [210, 0]
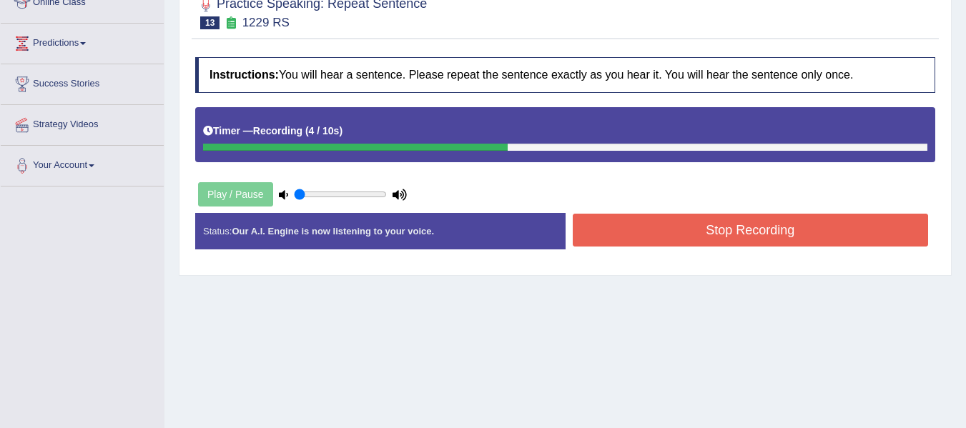
click at [727, 230] on button "Stop Recording" at bounding box center [751, 230] width 356 height 33
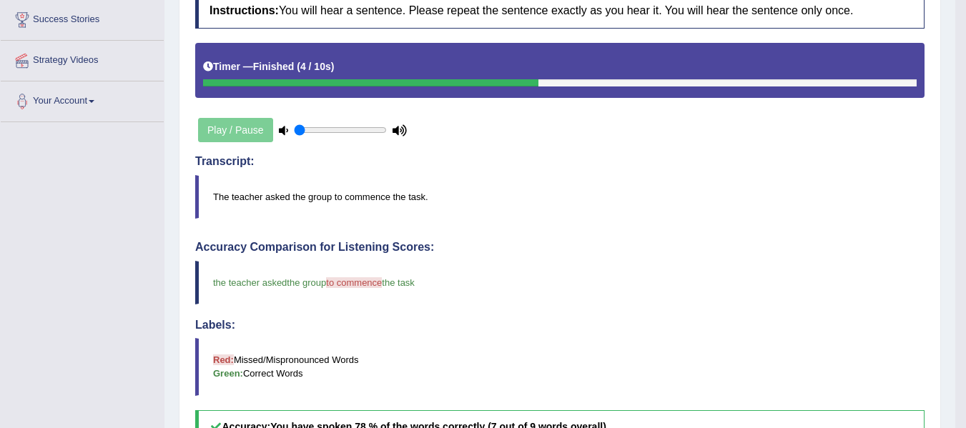
scroll to position [0, 0]
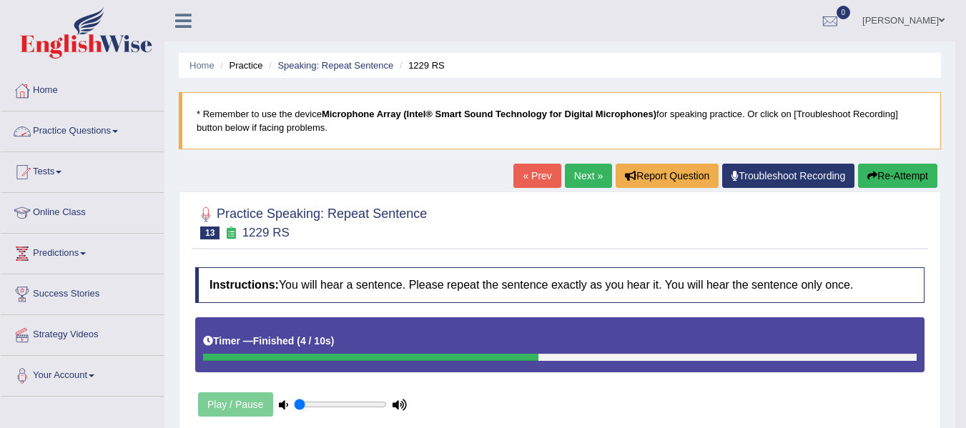
click at [102, 127] on link "Practice Questions" at bounding box center [82, 130] width 163 height 36
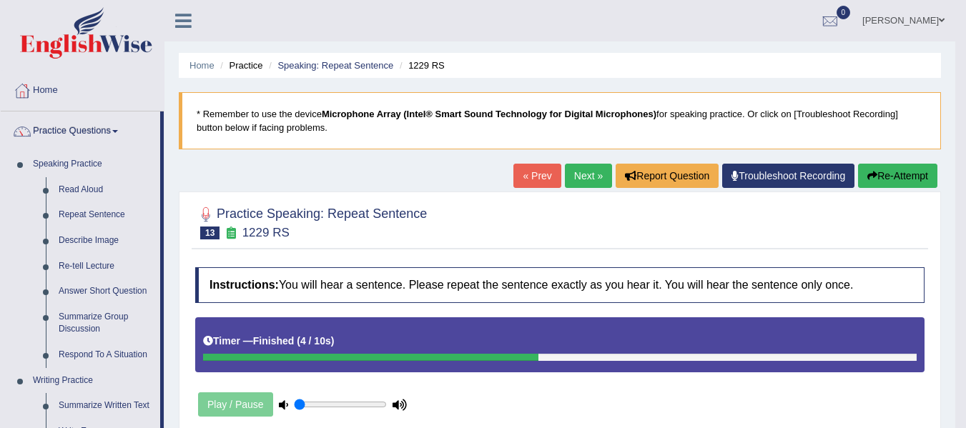
click at [578, 172] on link "Next »" at bounding box center [588, 176] width 47 height 24
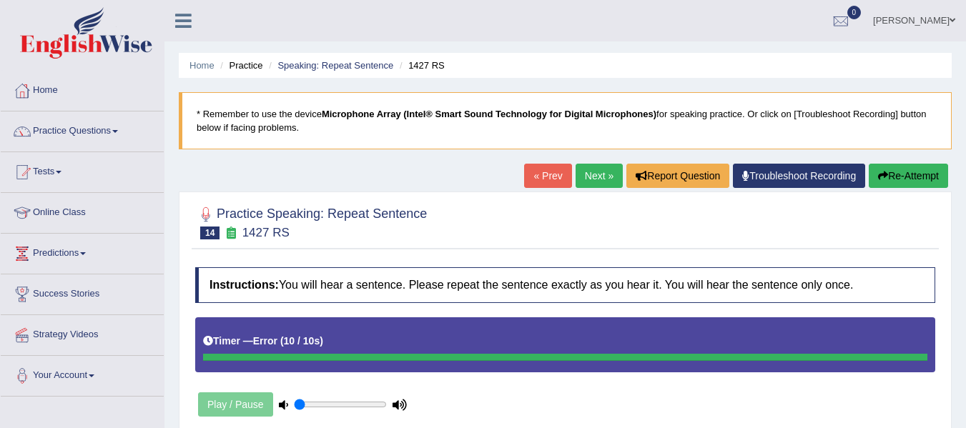
click at [934, 164] on button "Re-Attempt" at bounding box center [907, 176] width 79 height 24
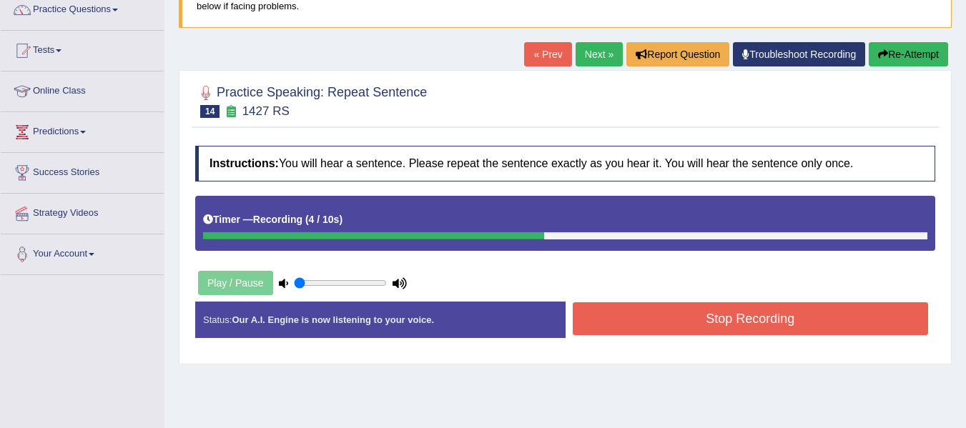
scroll to position [122, 0]
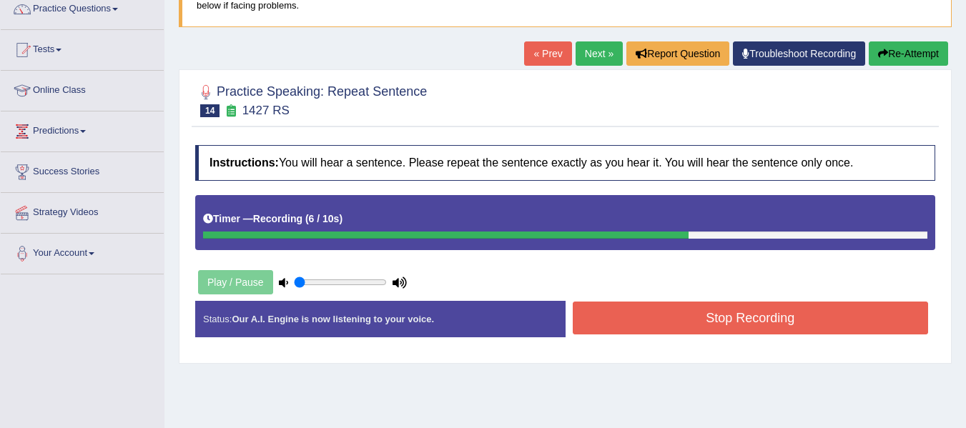
click at [750, 323] on button "Stop Recording" at bounding box center [751, 318] width 356 height 33
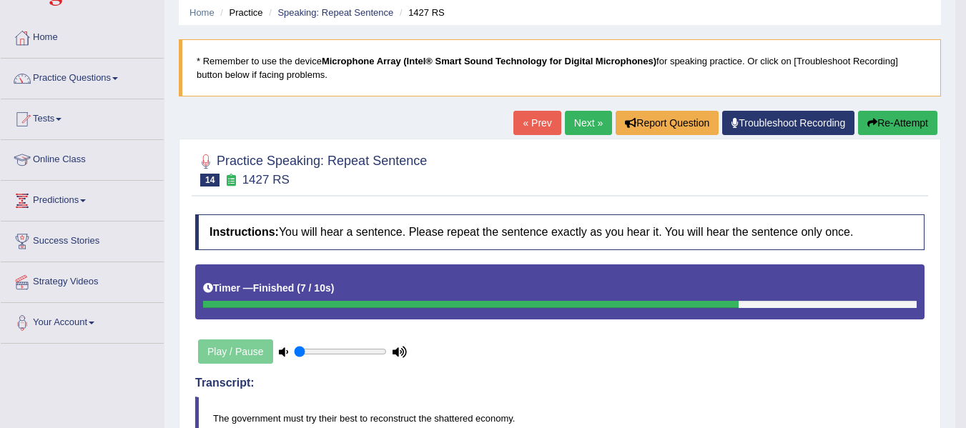
scroll to position [56, 0]
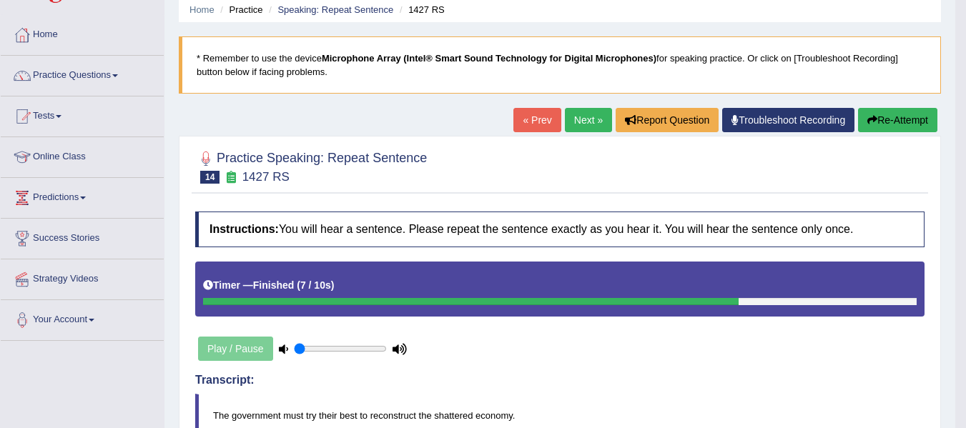
click at [567, 123] on link "Next »" at bounding box center [588, 120] width 47 height 24
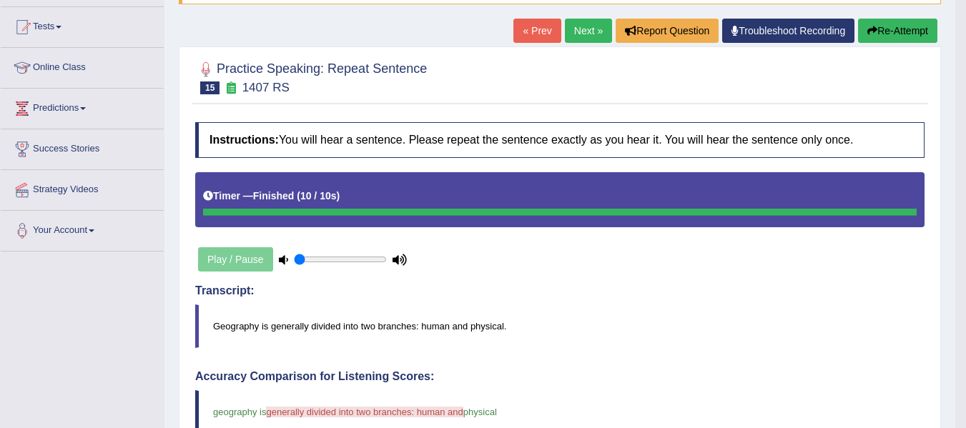
click at [876, 24] on button "Re-Attempt" at bounding box center [897, 31] width 79 height 24
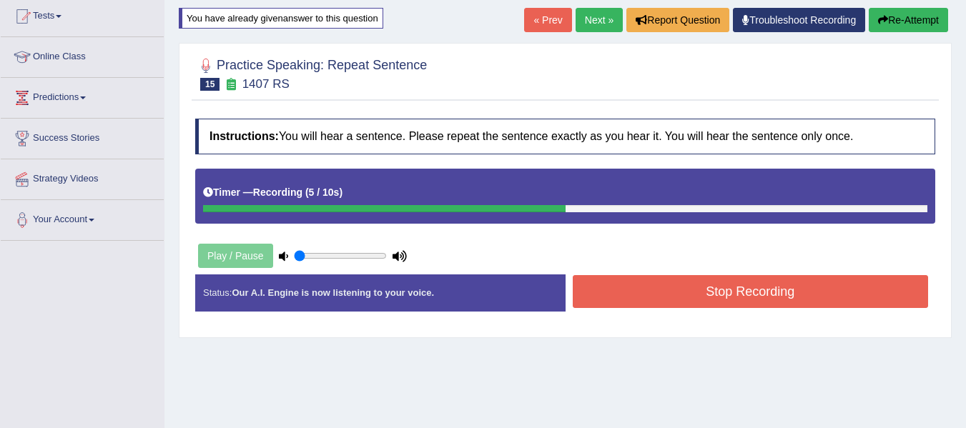
click at [788, 292] on button "Stop Recording" at bounding box center [751, 291] width 356 height 33
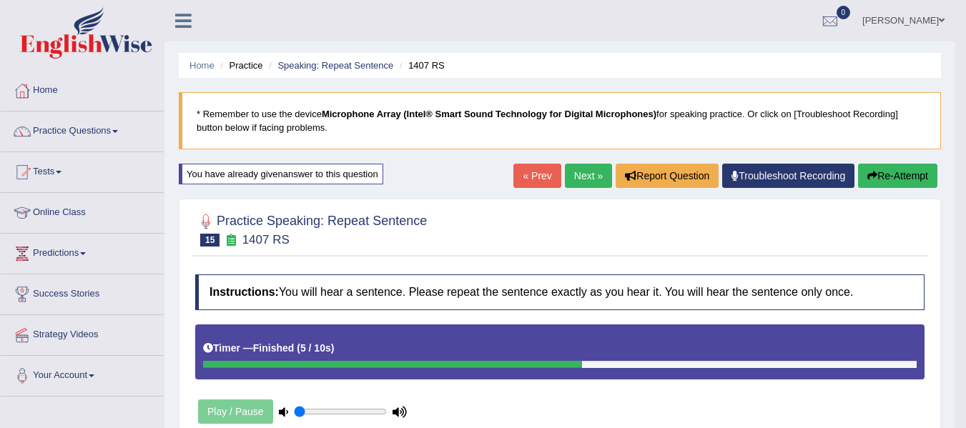
click at [579, 177] on link "Next »" at bounding box center [588, 176] width 47 height 24
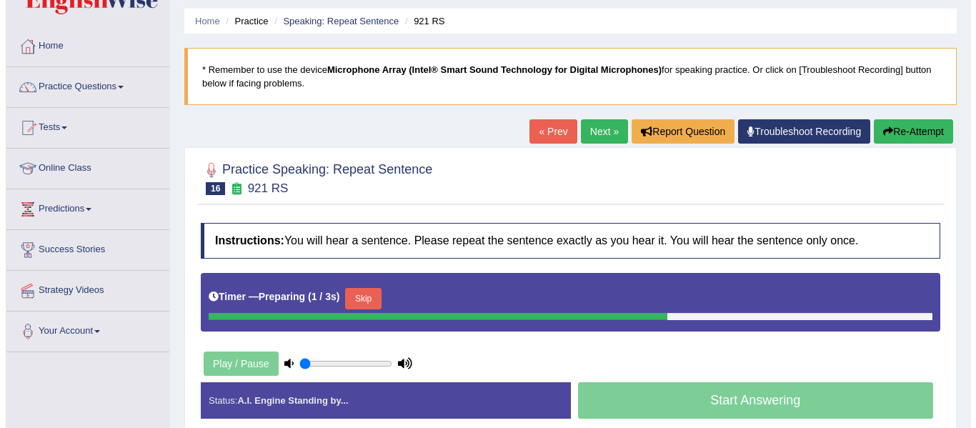
scroll to position [51, 0]
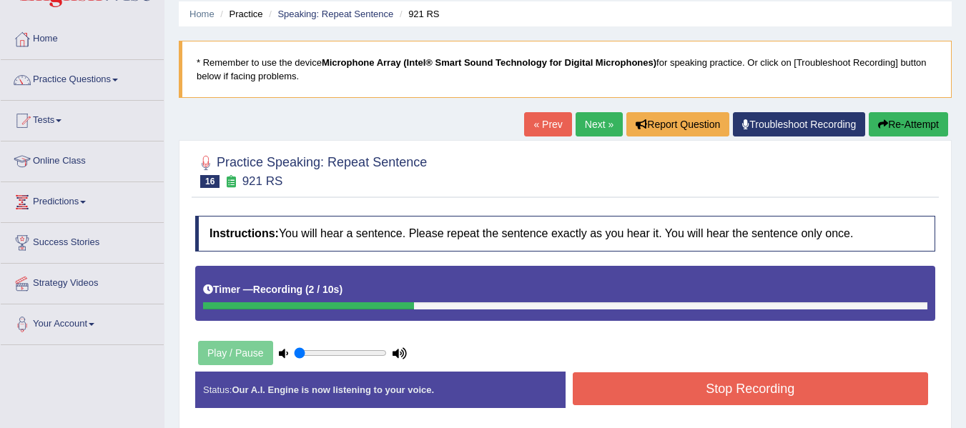
click at [602, 395] on button "Stop Recording" at bounding box center [751, 388] width 356 height 33
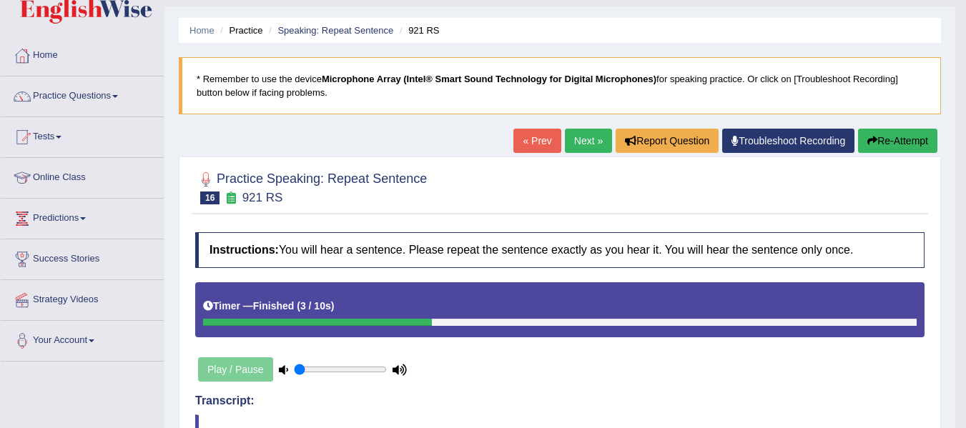
scroll to position [0, 0]
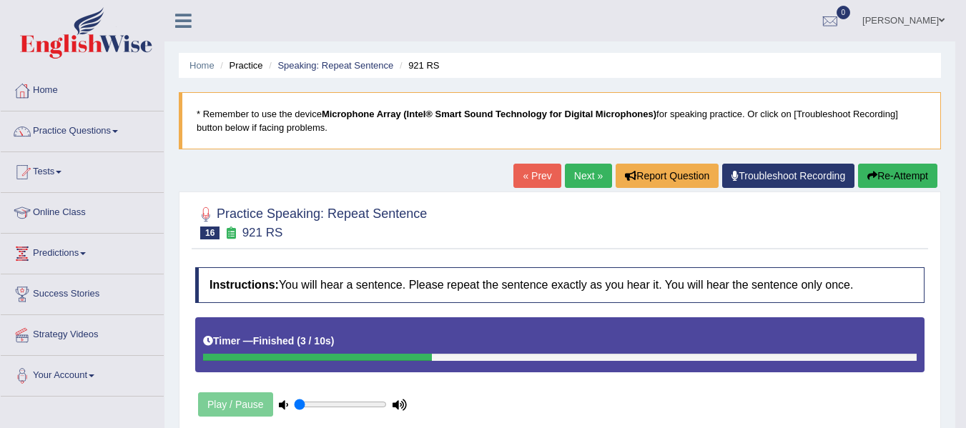
click at [587, 177] on link "Next »" at bounding box center [588, 176] width 47 height 24
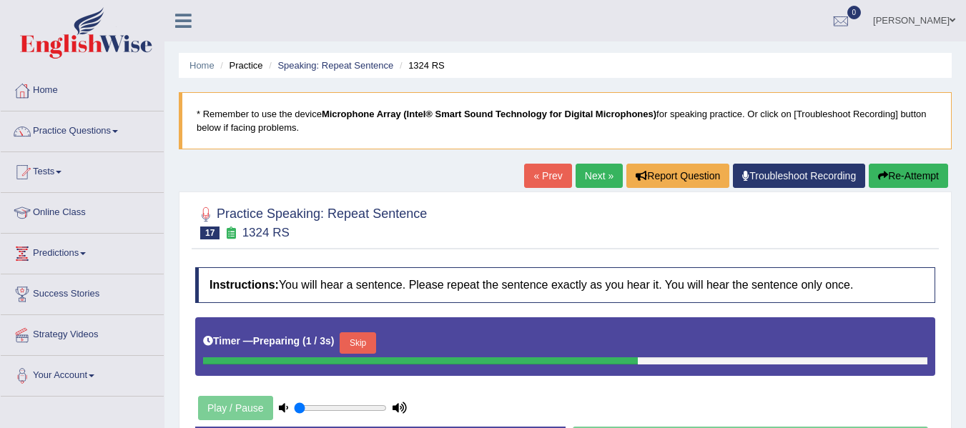
scroll to position [82, 0]
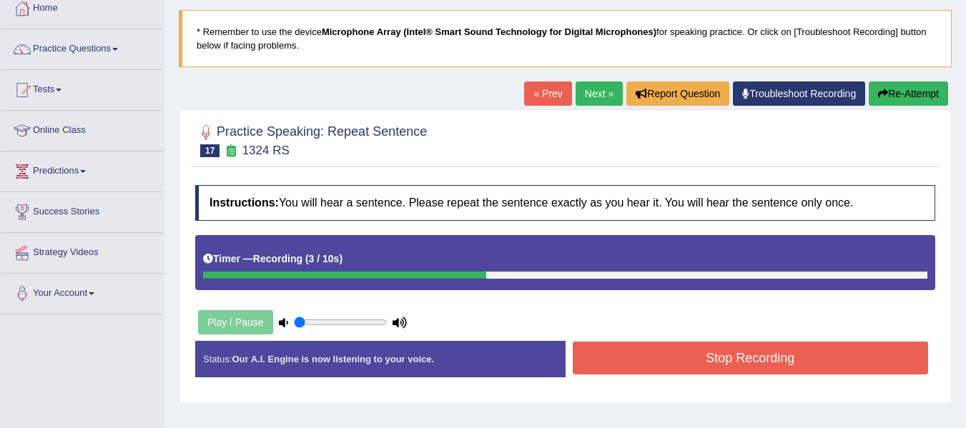
click at [608, 360] on button "Stop Recording" at bounding box center [751, 358] width 356 height 33
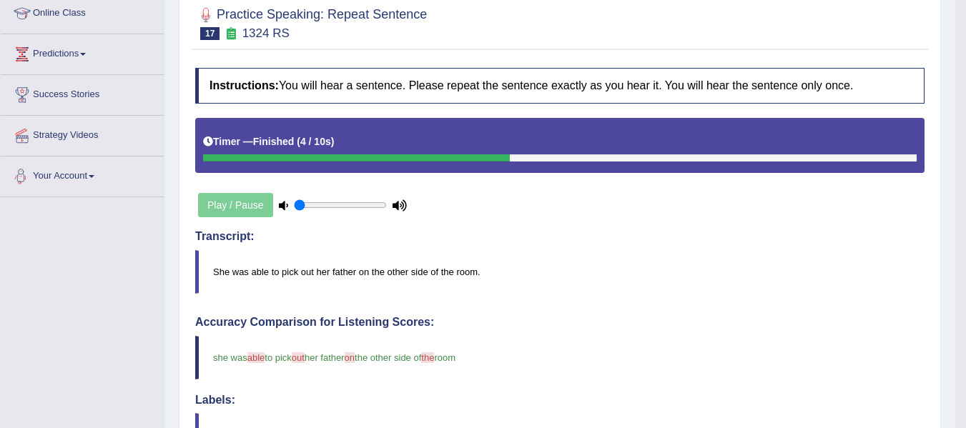
scroll to position [0, 0]
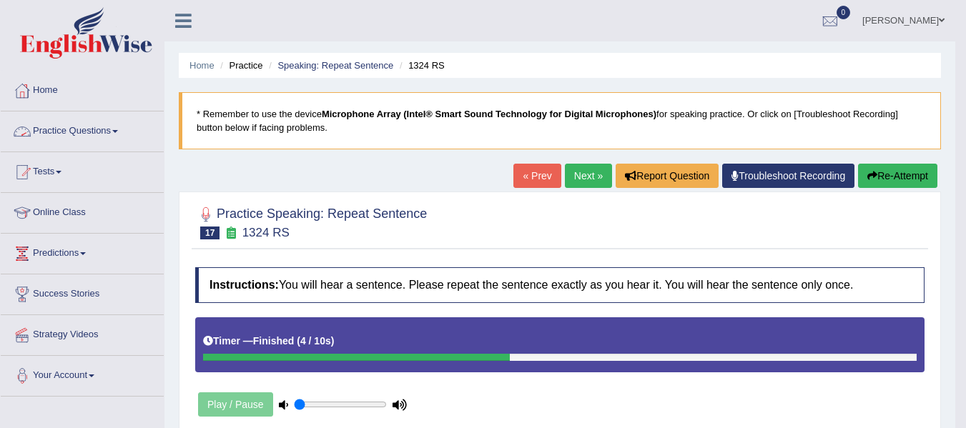
click at [113, 125] on link "Practice Questions" at bounding box center [82, 130] width 163 height 36
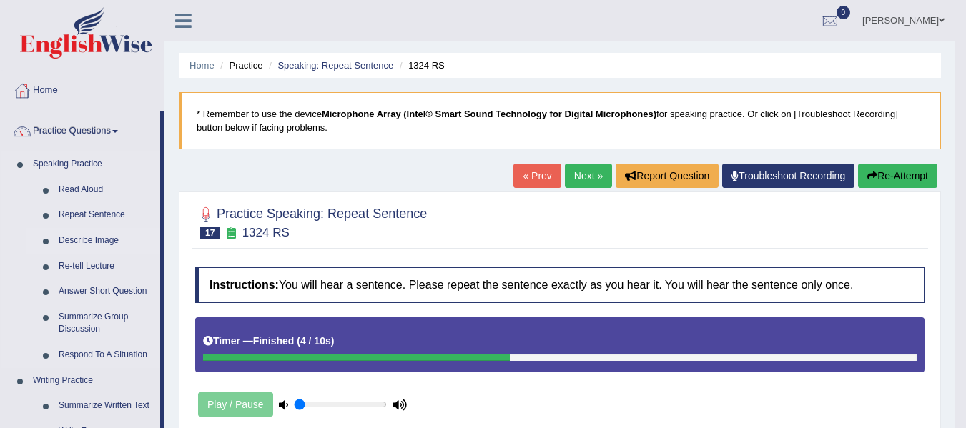
click at [83, 234] on link "Describe Image" at bounding box center [106, 241] width 108 height 26
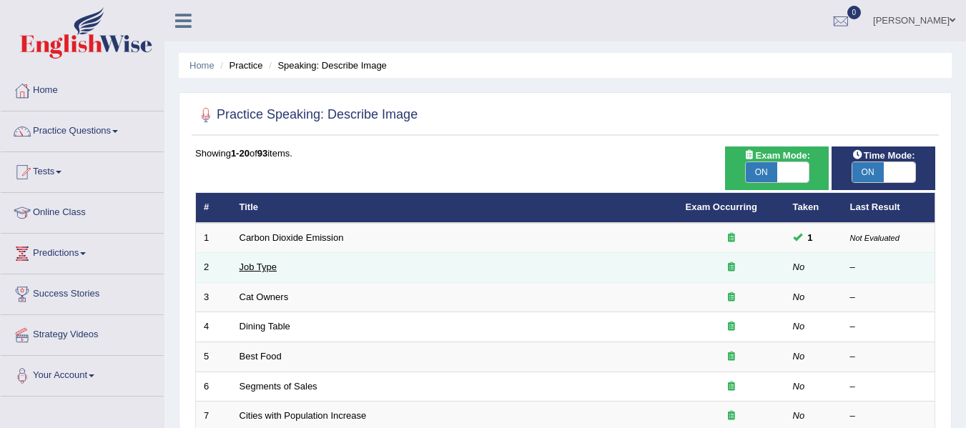
click at [252, 265] on link "Job Type" at bounding box center [258, 267] width 38 height 11
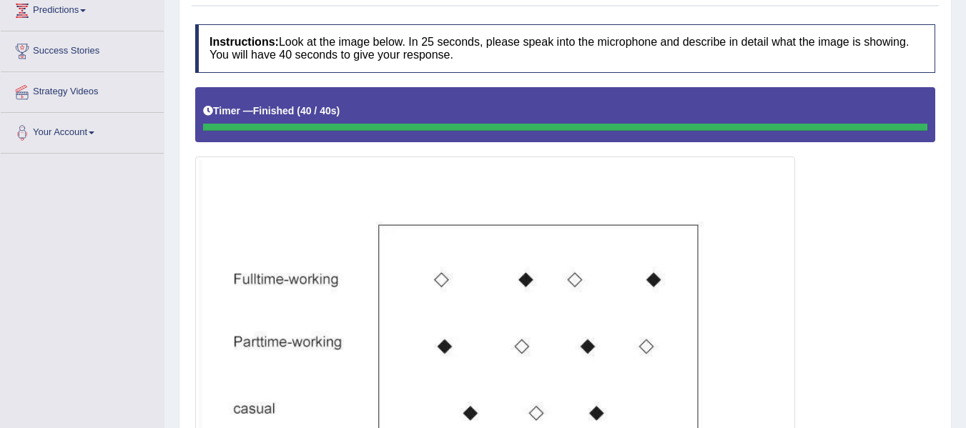
scroll to position [242, 0]
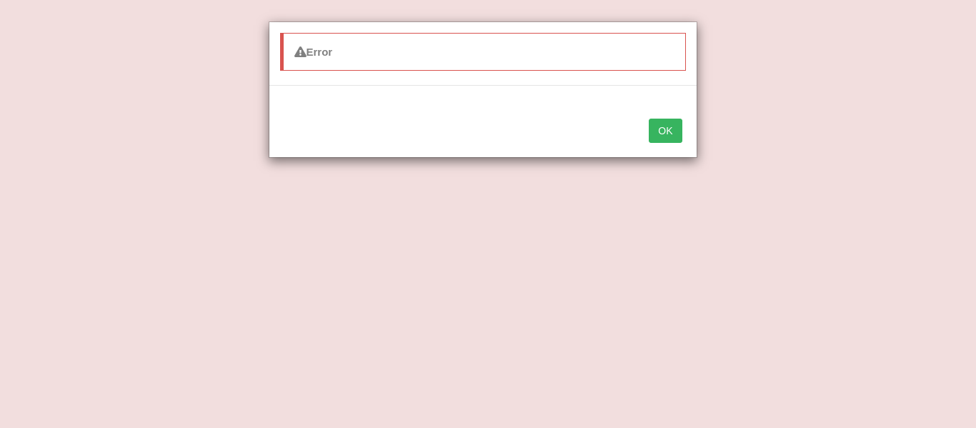
click at [673, 130] on button "OK" at bounding box center [665, 131] width 33 height 24
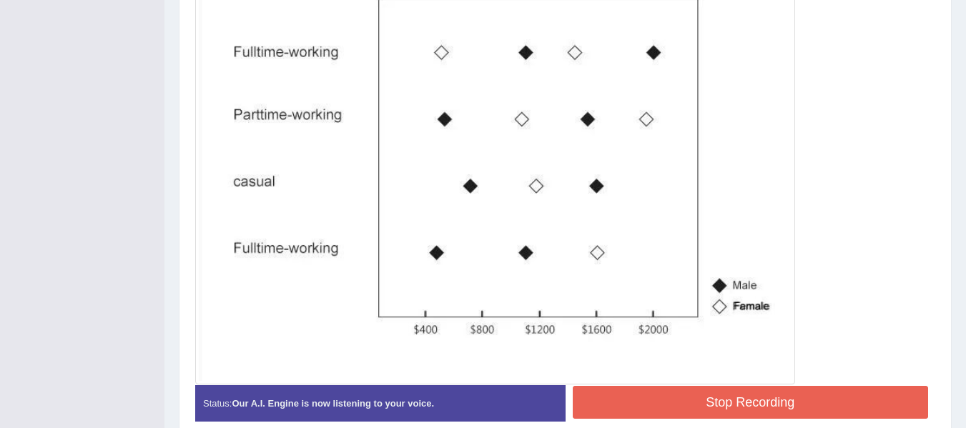
scroll to position [537, 0]
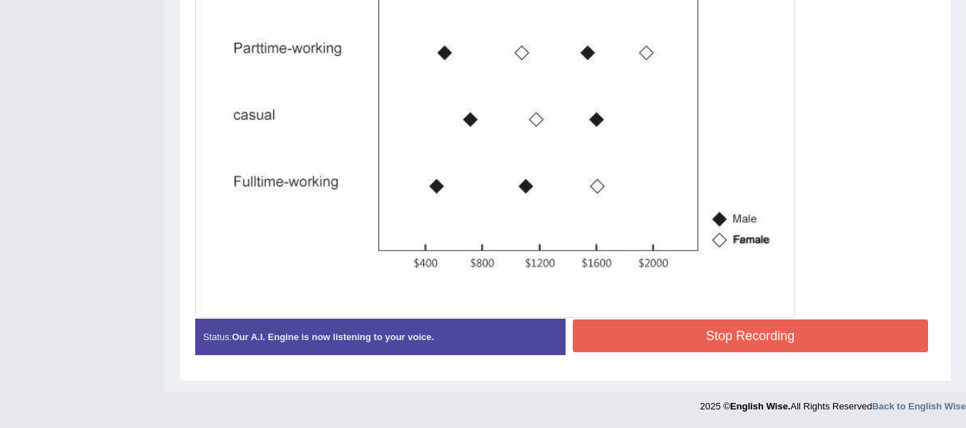
click at [650, 332] on button "Stop Recording" at bounding box center [751, 335] width 356 height 33
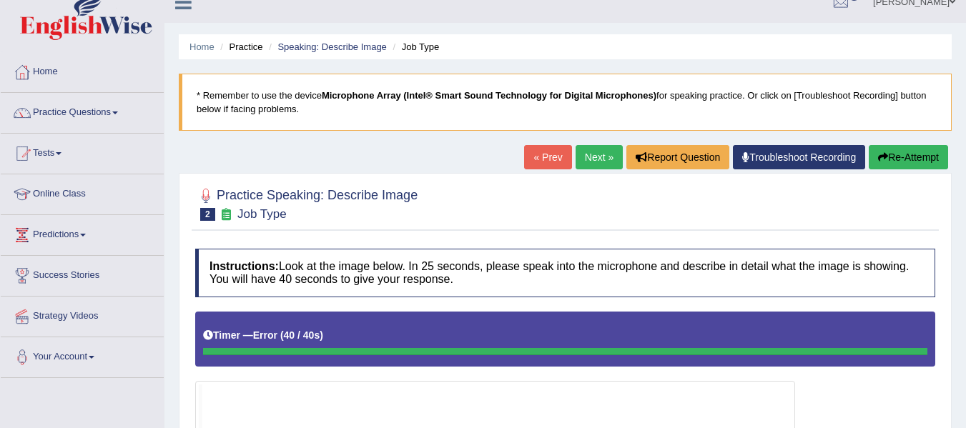
scroll to position [0, 0]
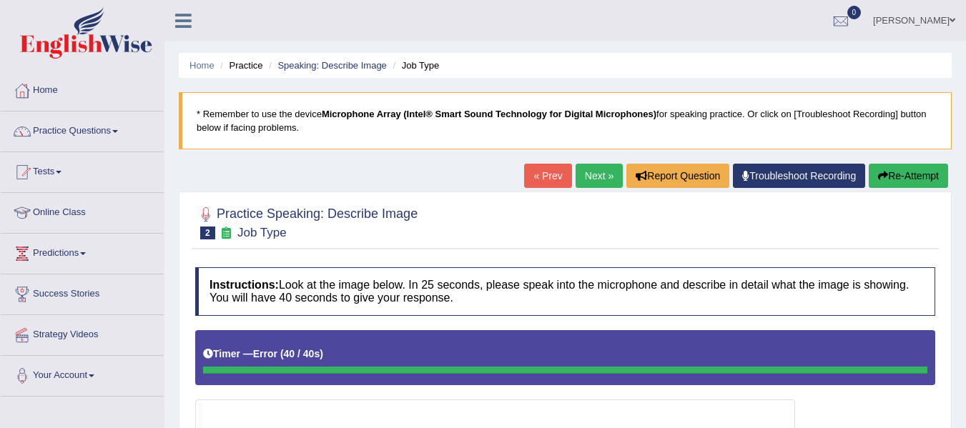
click at [579, 170] on link "Next »" at bounding box center [598, 176] width 47 height 24
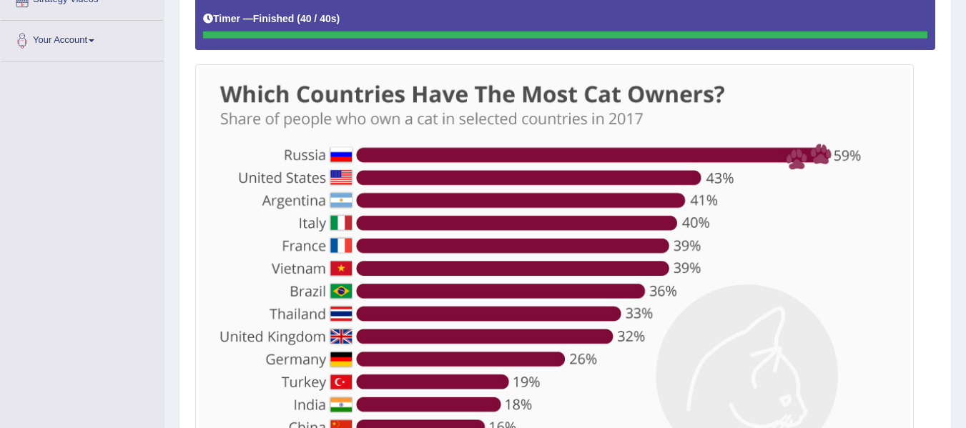
scroll to position [514, 0]
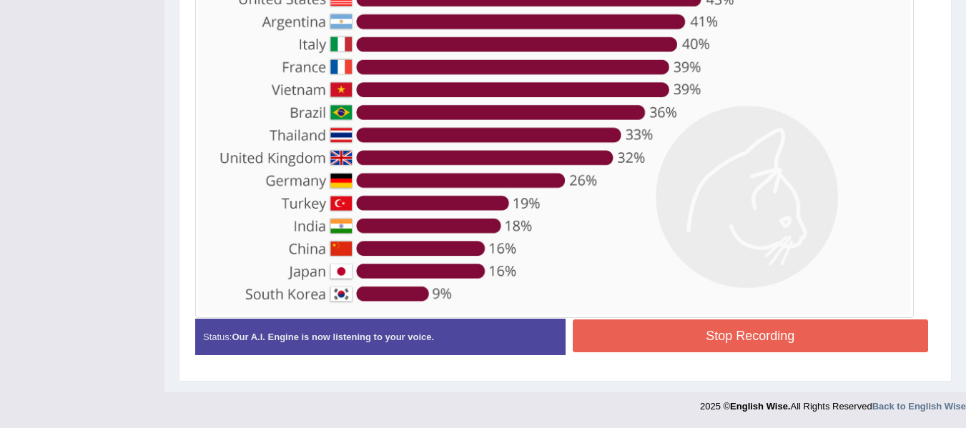
click at [691, 333] on button "Stop Recording" at bounding box center [751, 335] width 356 height 33
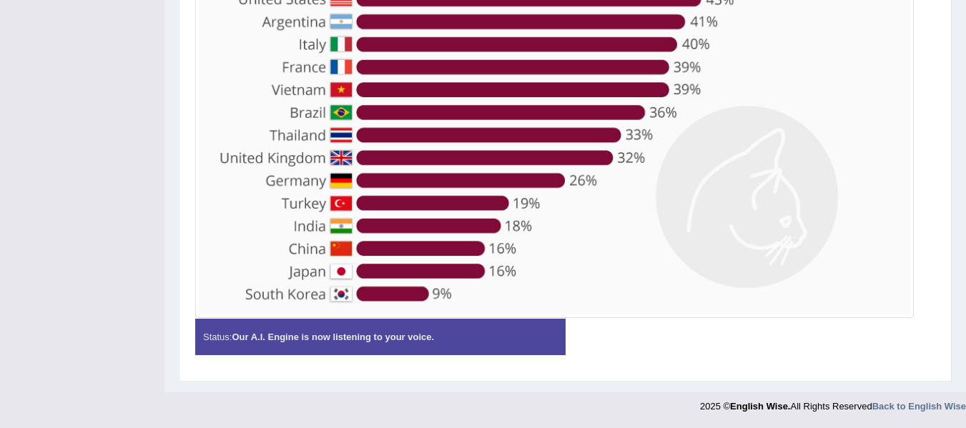
click at [390, 337] on strong "Our A.I. Engine is now listening to your voice." at bounding box center [333, 337] width 202 height 11
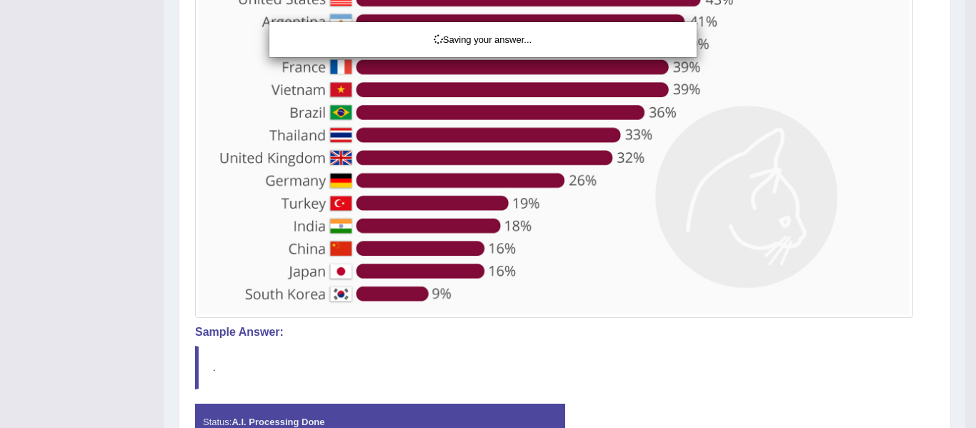
click at [560, 38] on div "Saving your answer..." at bounding box center [483, 40] width 406 height 14
click at [823, 92] on div "Saving your answer..." at bounding box center [488, 214] width 976 height 428
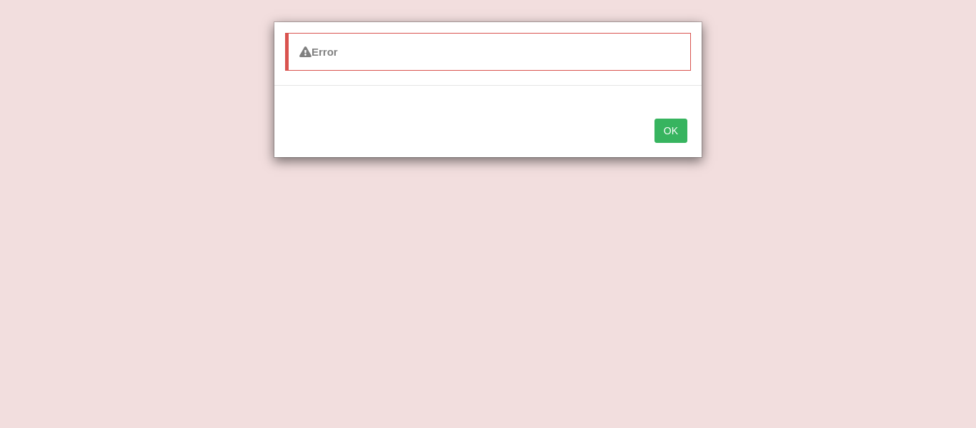
click at [676, 132] on button "OK" at bounding box center [671, 131] width 33 height 24
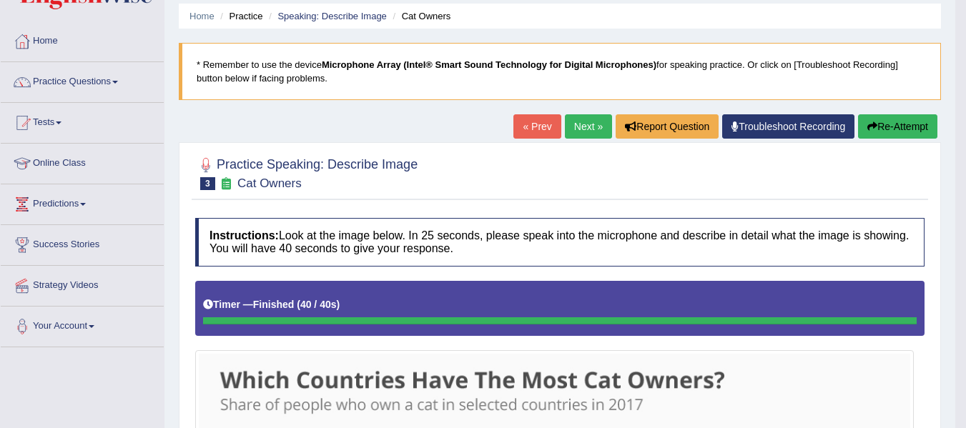
scroll to position [19, 0]
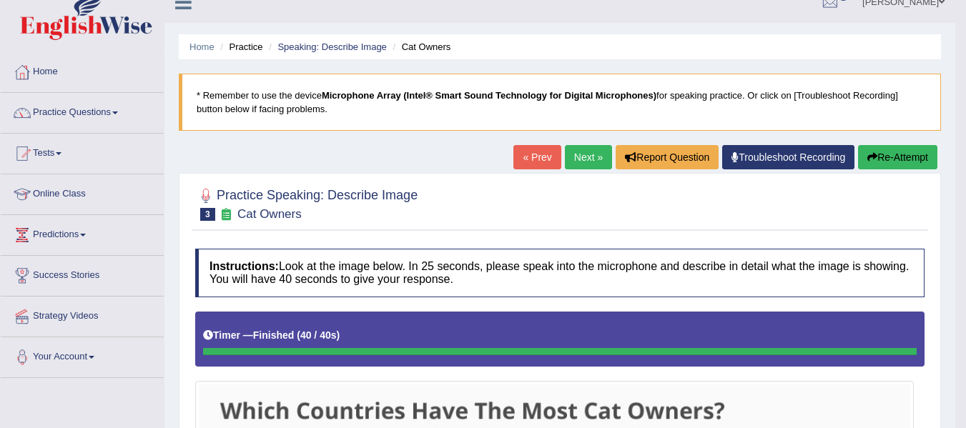
click at [903, 158] on button "Re-Attempt" at bounding box center [897, 157] width 79 height 24
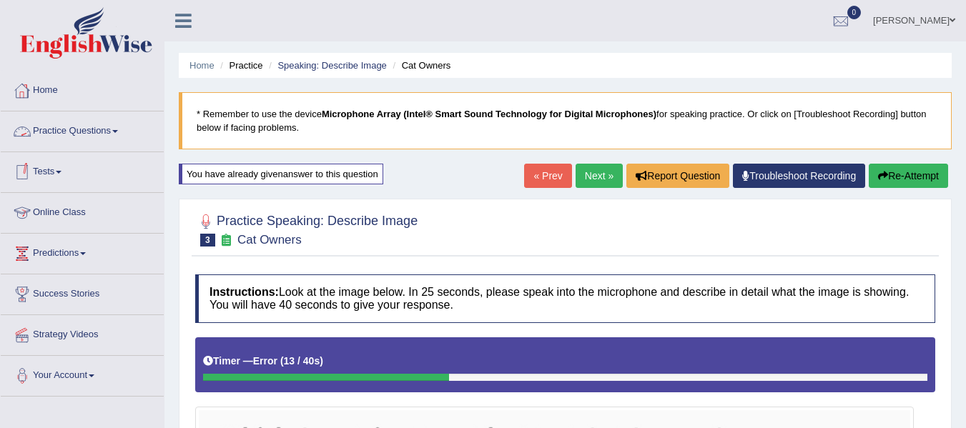
click at [59, 132] on link "Practice Questions" at bounding box center [82, 130] width 163 height 36
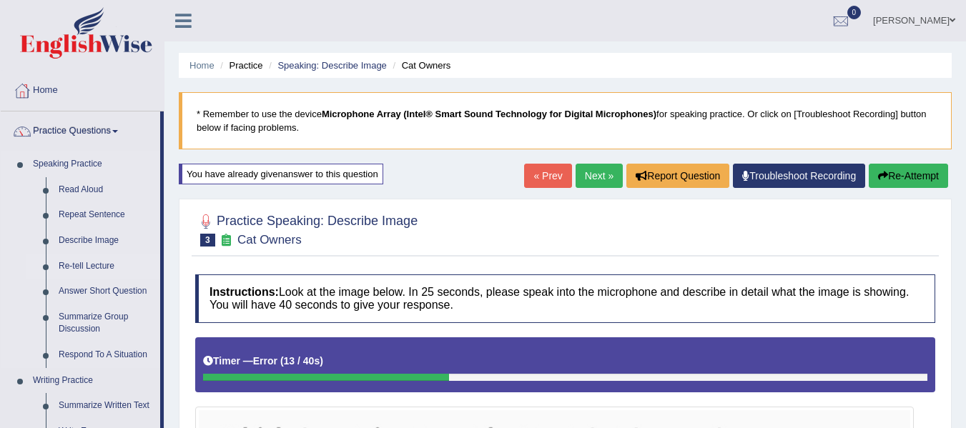
click at [99, 257] on link "Re-tell Lecture" at bounding box center [106, 267] width 108 height 26
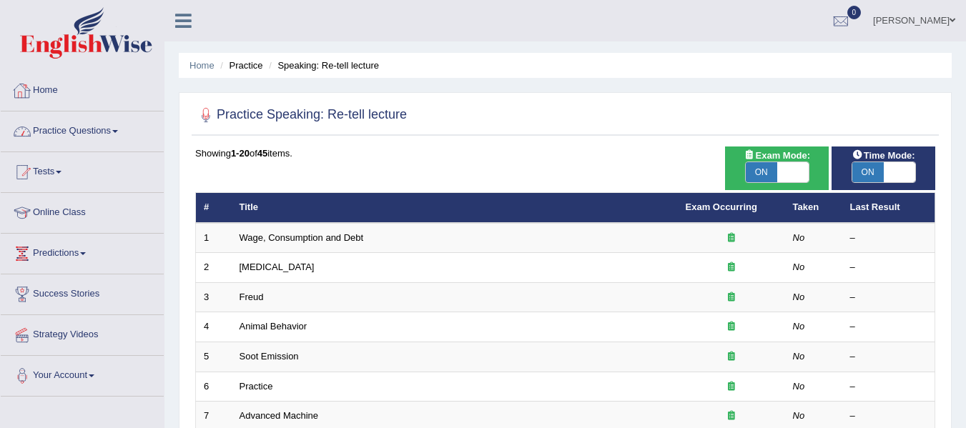
click at [45, 85] on link "Home" at bounding box center [82, 89] width 163 height 36
click at [45, 85] on link "Home" at bounding box center [80, 89] width 159 height 36
